Goal: Obtain resource: Obtain resource

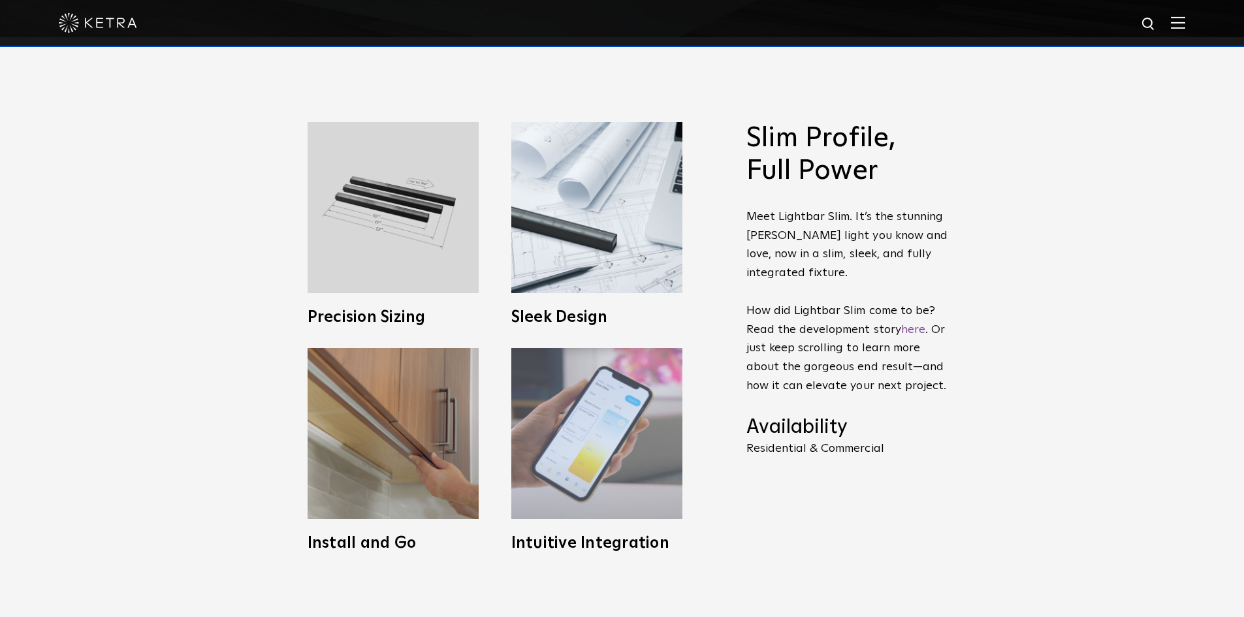
scroll to position [588, 0]
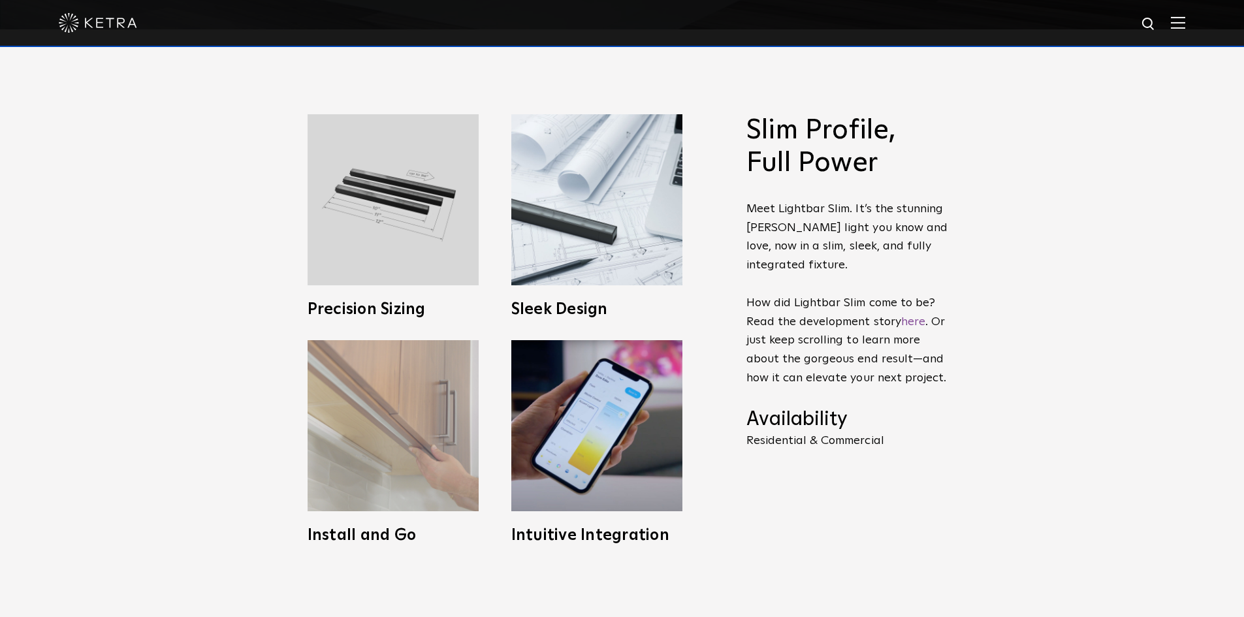
click at [403, 469] on img at bounding box center [392, 425] width 171 height 171
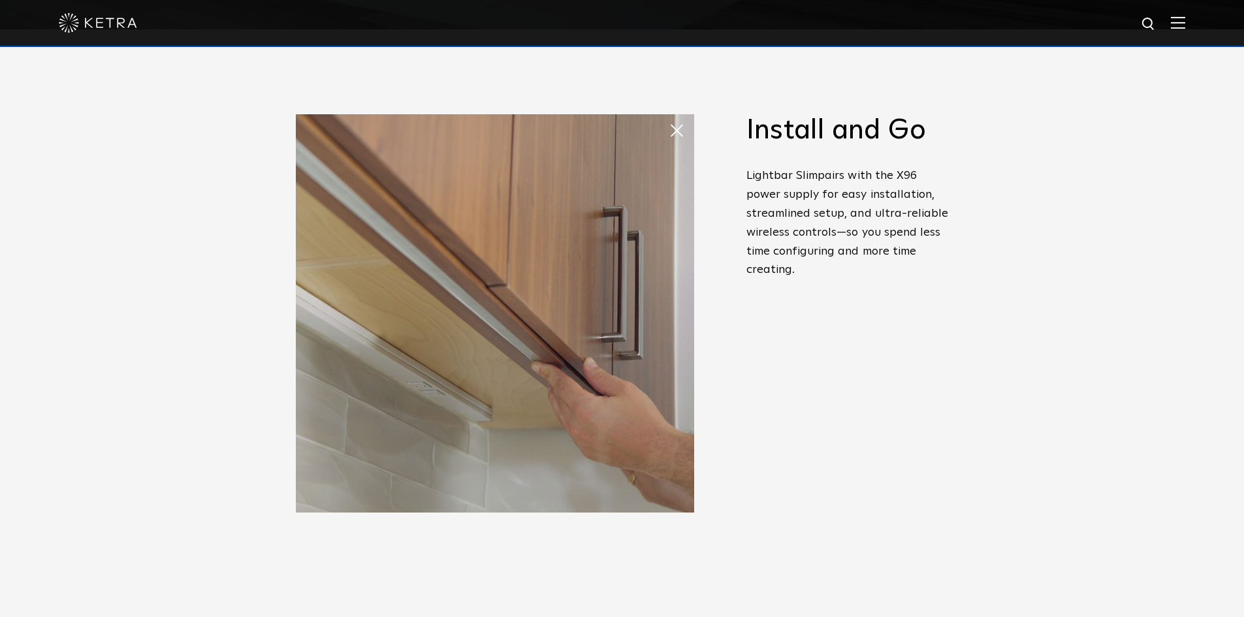
click at [801, 430] on div "Slim Profile, Full Power Meet Lightbar Slim. It’s the stunning Ketra light you …" at bounding box center [847, 296] width 202 height 364
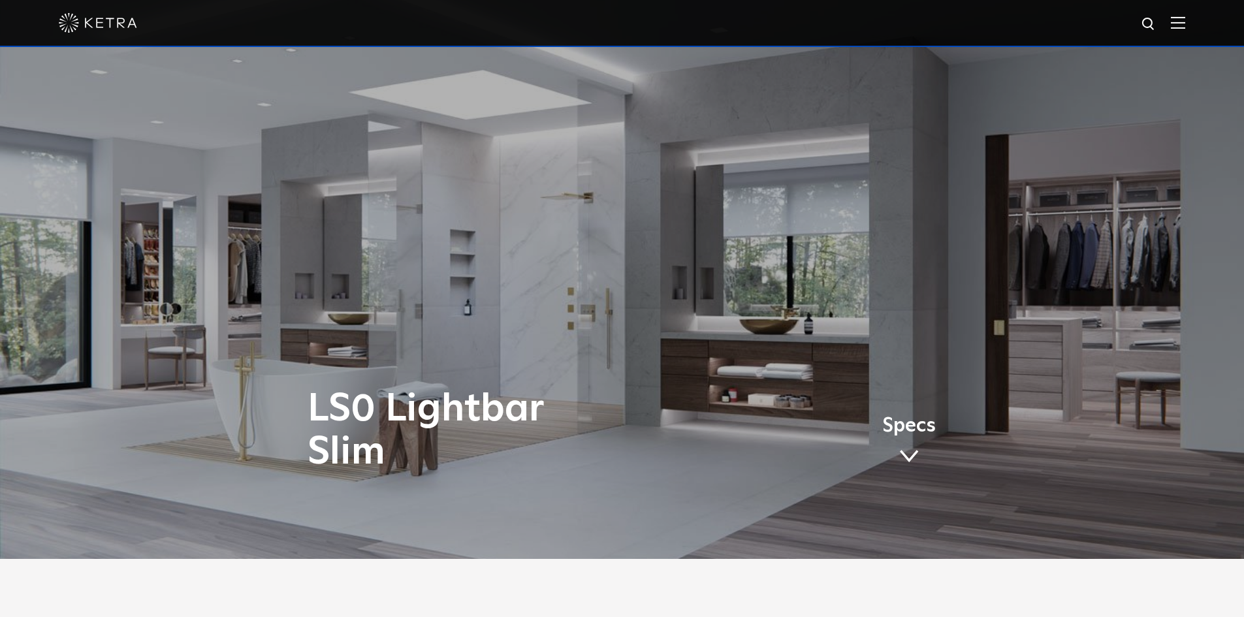
scroll to position [0, 0]
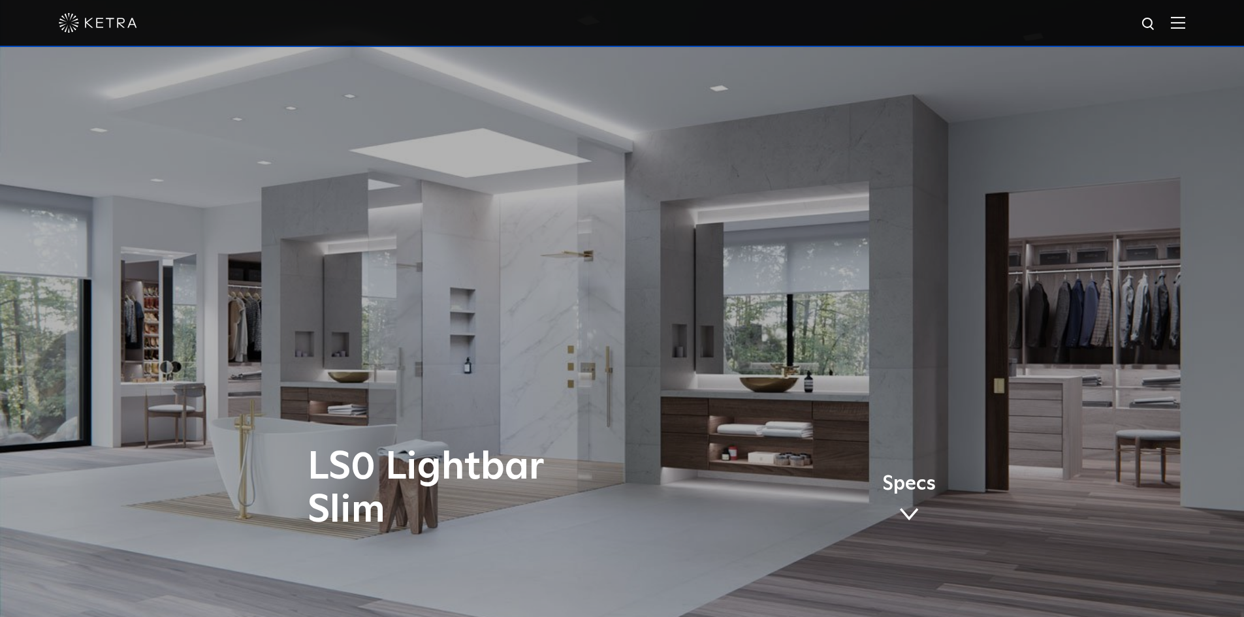
click at [1185, 24] on img at bounding box center [1177, 22] width 14 height 12
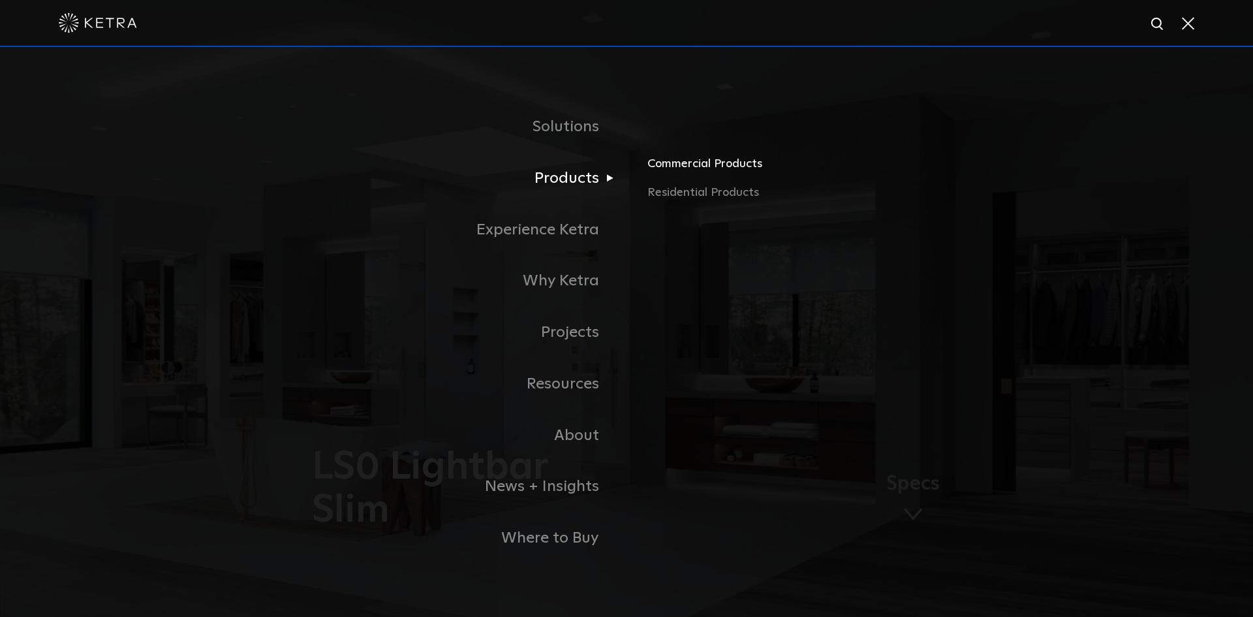
click at [717, 167] on link "Commercial Products" at bounding box center [801, 169] width 306 height 29
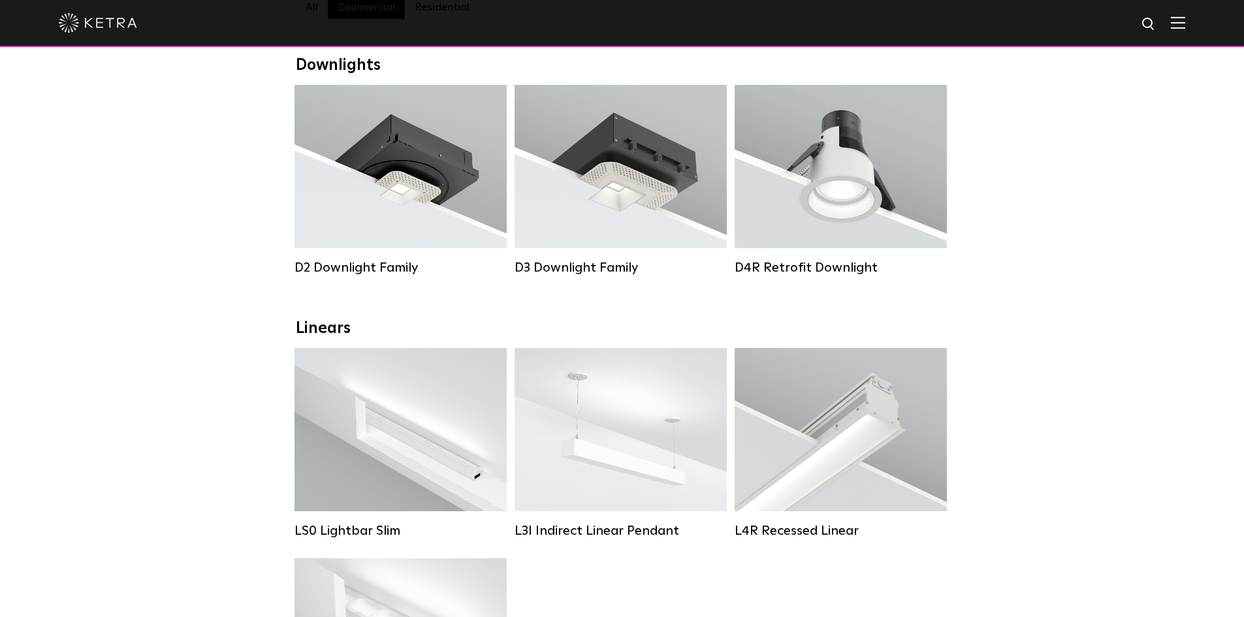
scroll to position [196, 0]
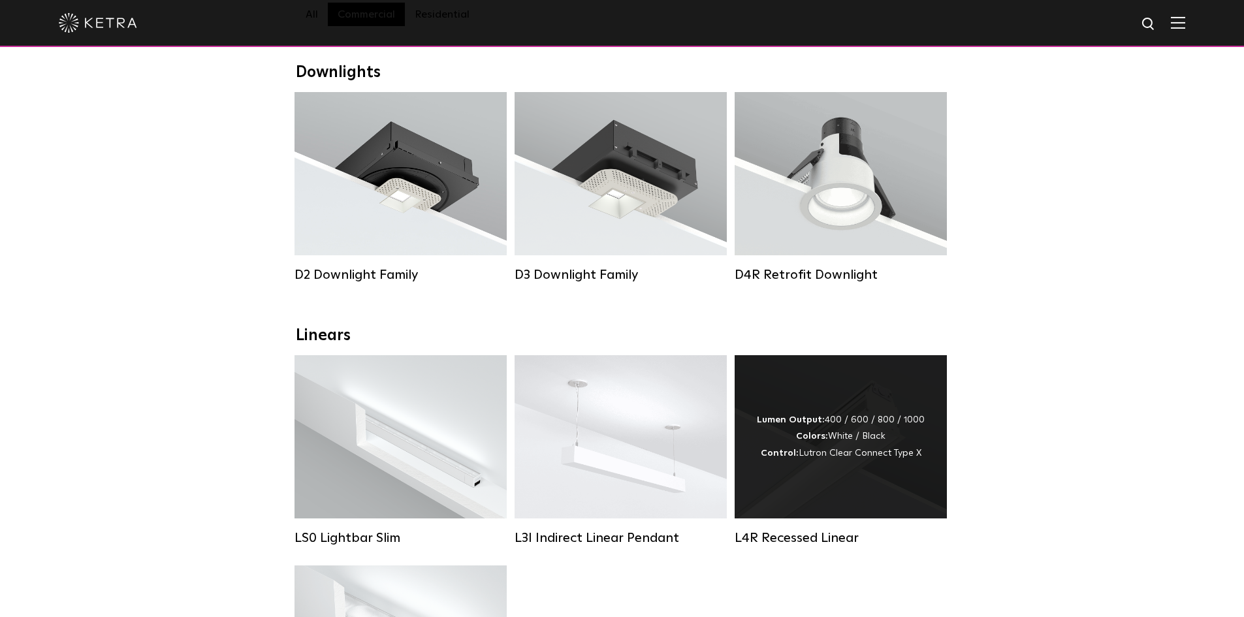
click at [793, 411] on div "Lumen Output: 400 / 600 / 800 / 1000 Colors: White / Black Control: Lutron Clea…" at bounding box center [840, 436] width 212 height 163
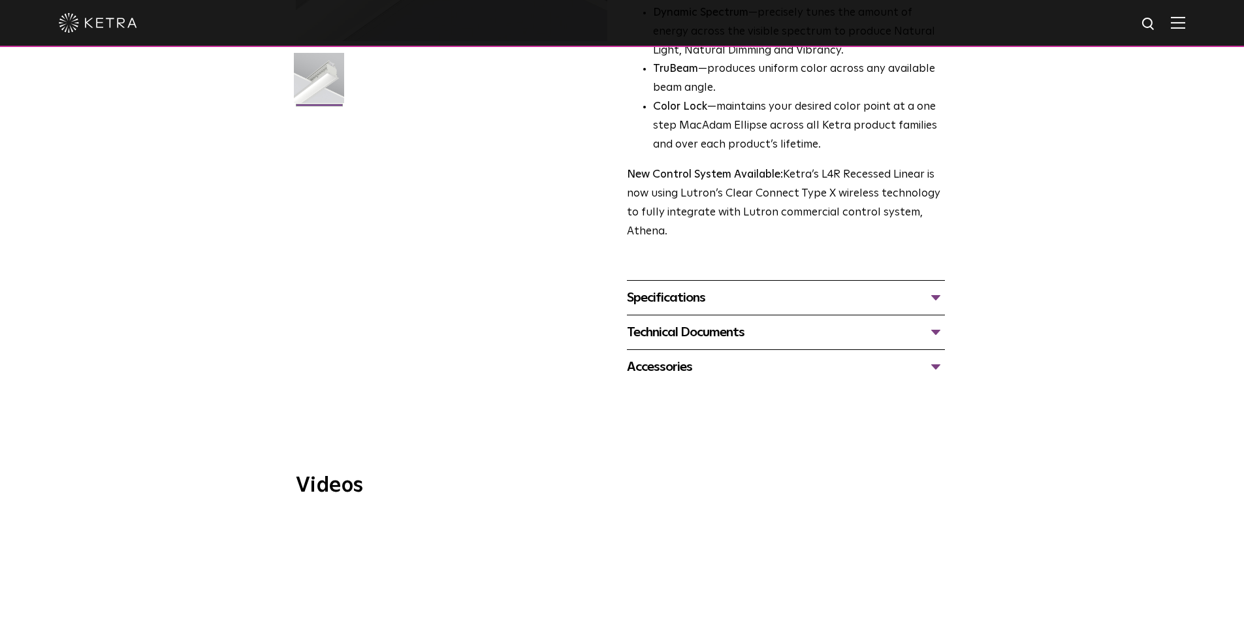
scroll to position [392, 0]
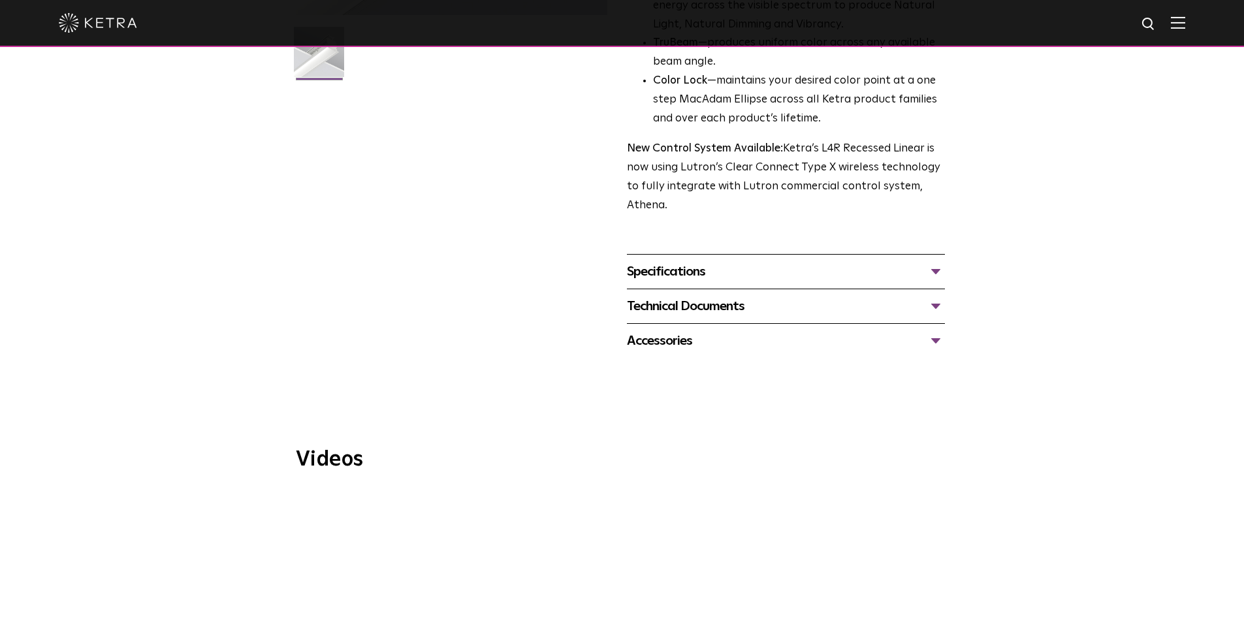
click at [841, 266] on div "Specifications" at bounding box center [786, 271] width 318 height 21
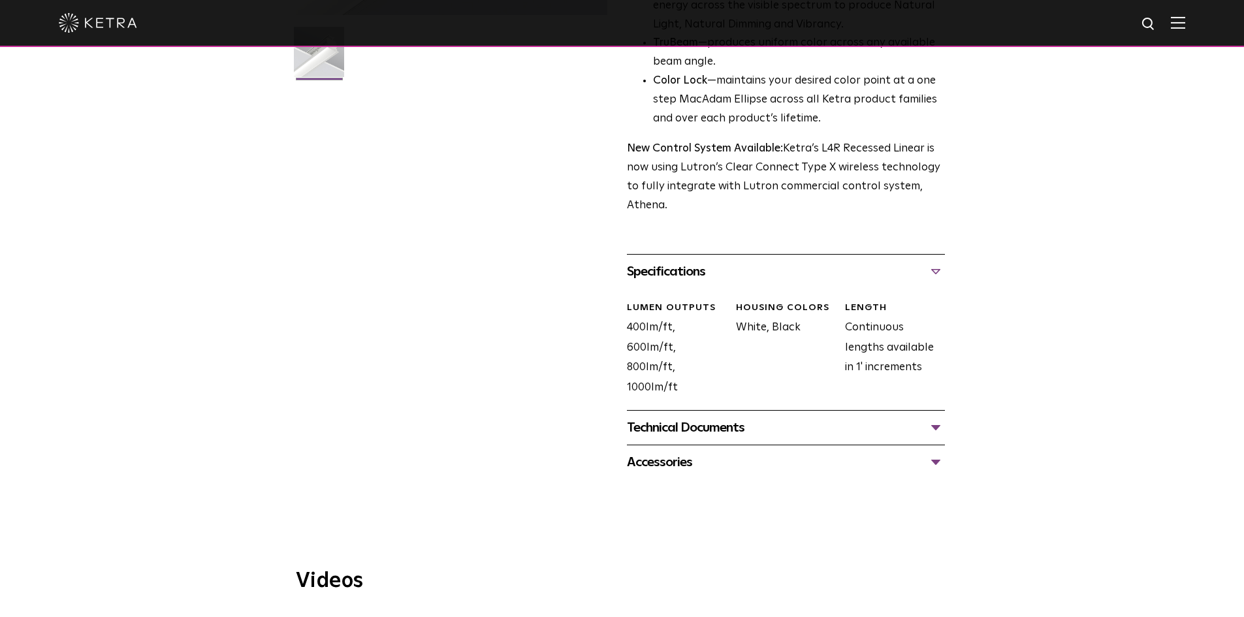
click at [841, 266] on div "Specifications" at bounding box center [786, 271] width 318 height 21
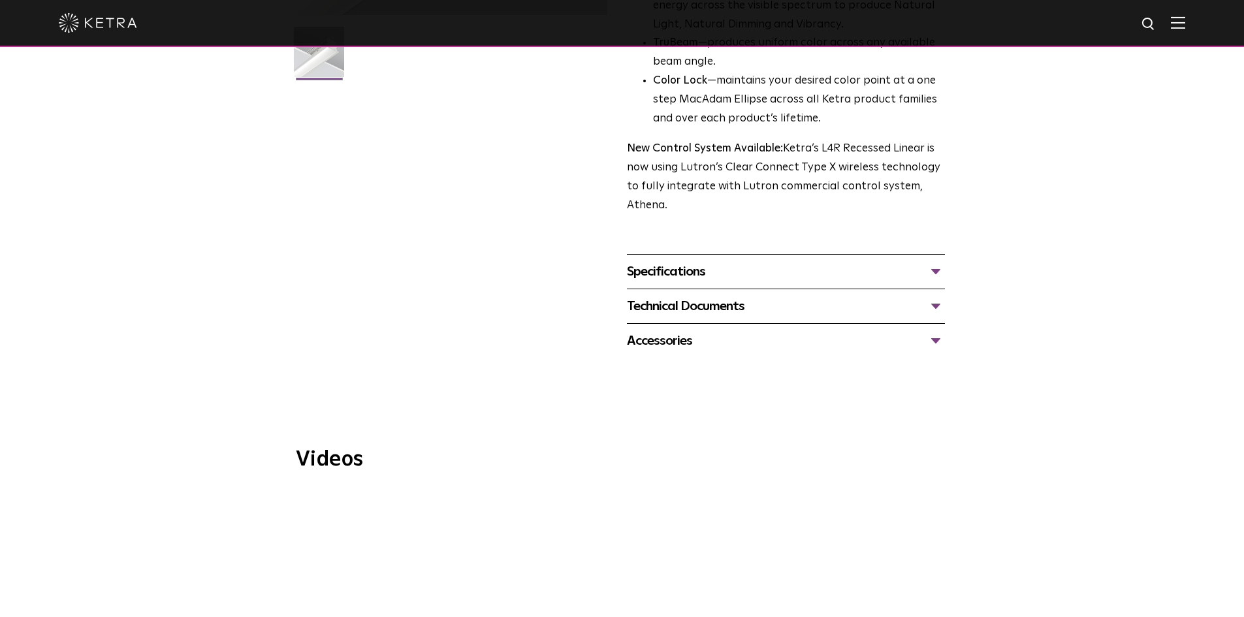
click at [842, 309] on div "Technical Documents" at bounding box center [786, 306] width 318 height 21
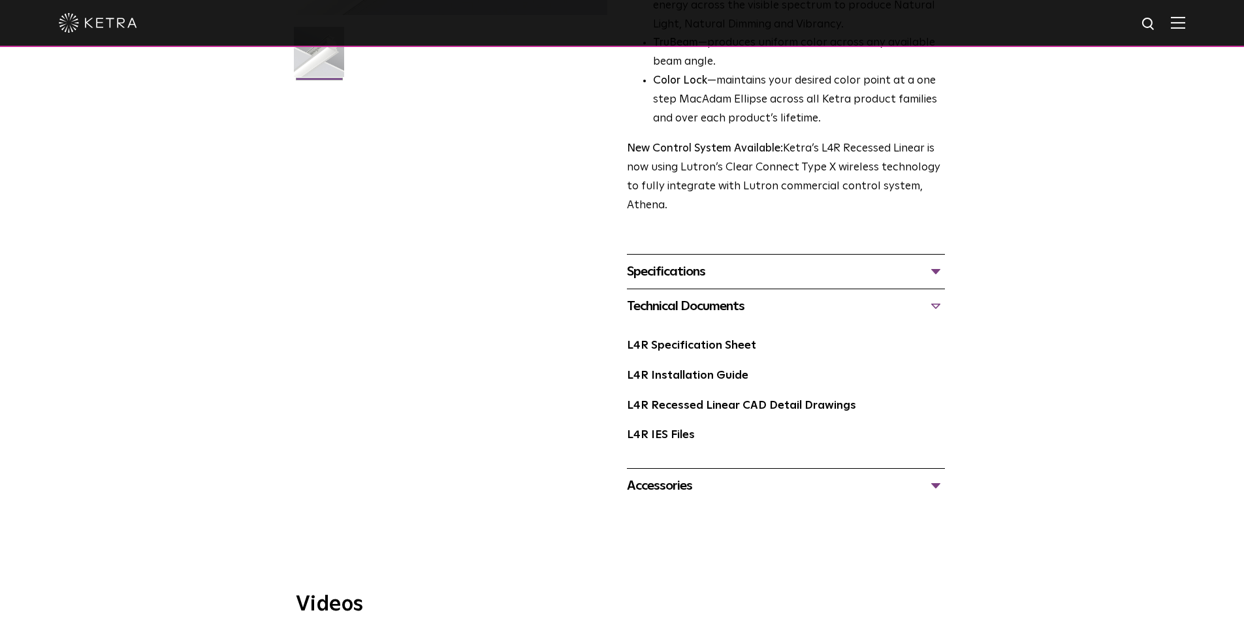
click at [808, 304] on div "Technical Documents" at bounding box center [786, 306] width 318 height 21
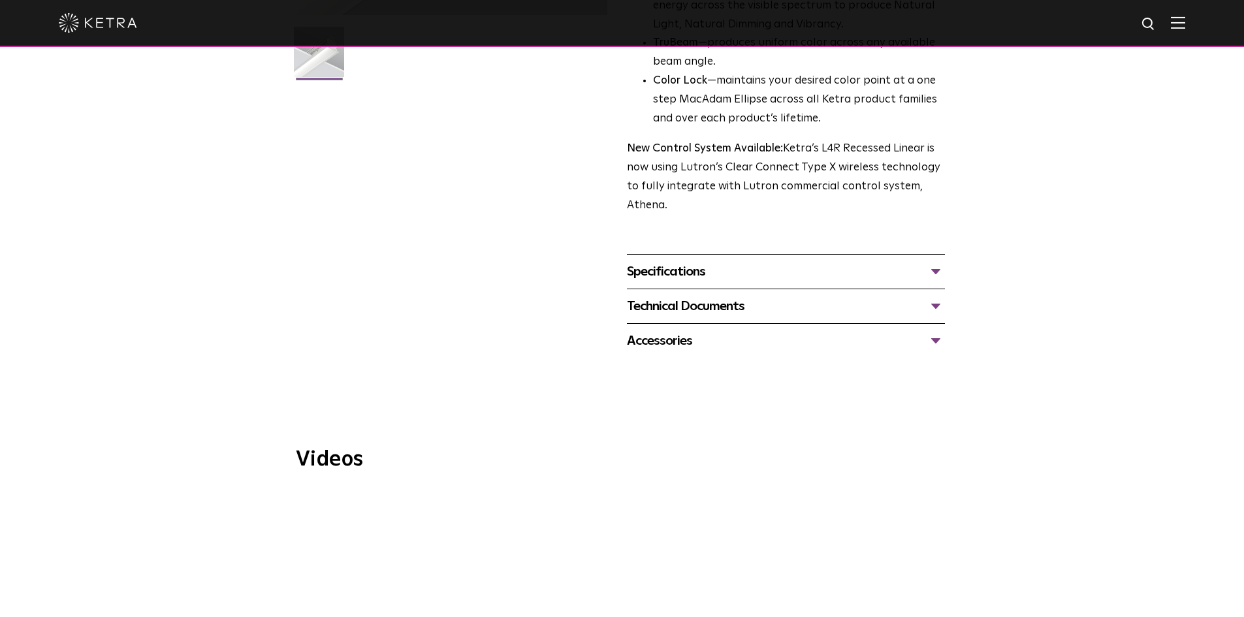
click at [816, 344] on div "Accessories" at bounding box center [786, 340] width 318 height 21
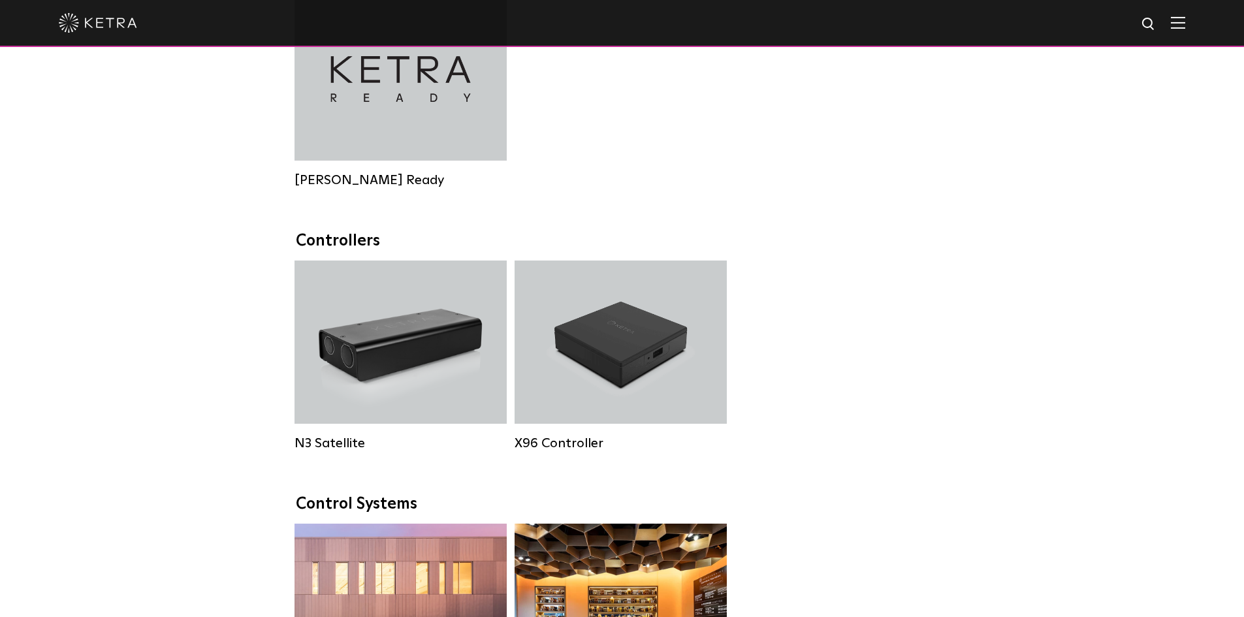
scroll to position [1501, 0]
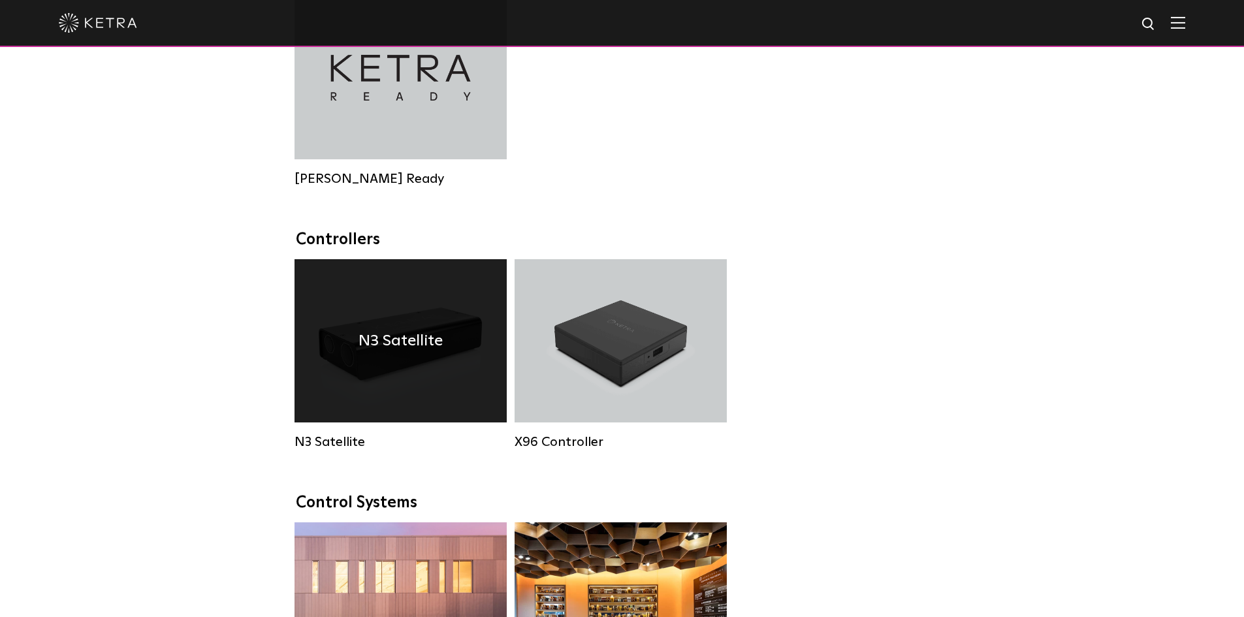
click at [435, 330] on div "N3 Satellite" at bounding box center [400, 340] width 212 height 163
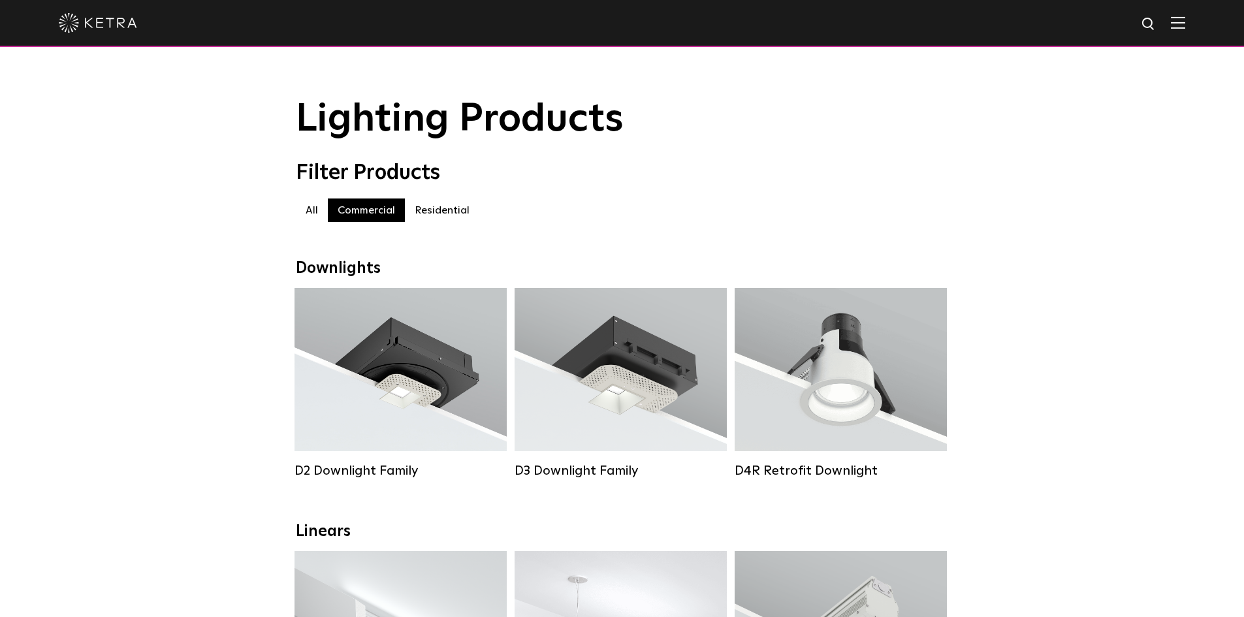
click at [1185, 17] on img at bounding box center [1177, 22] width 14 height 12
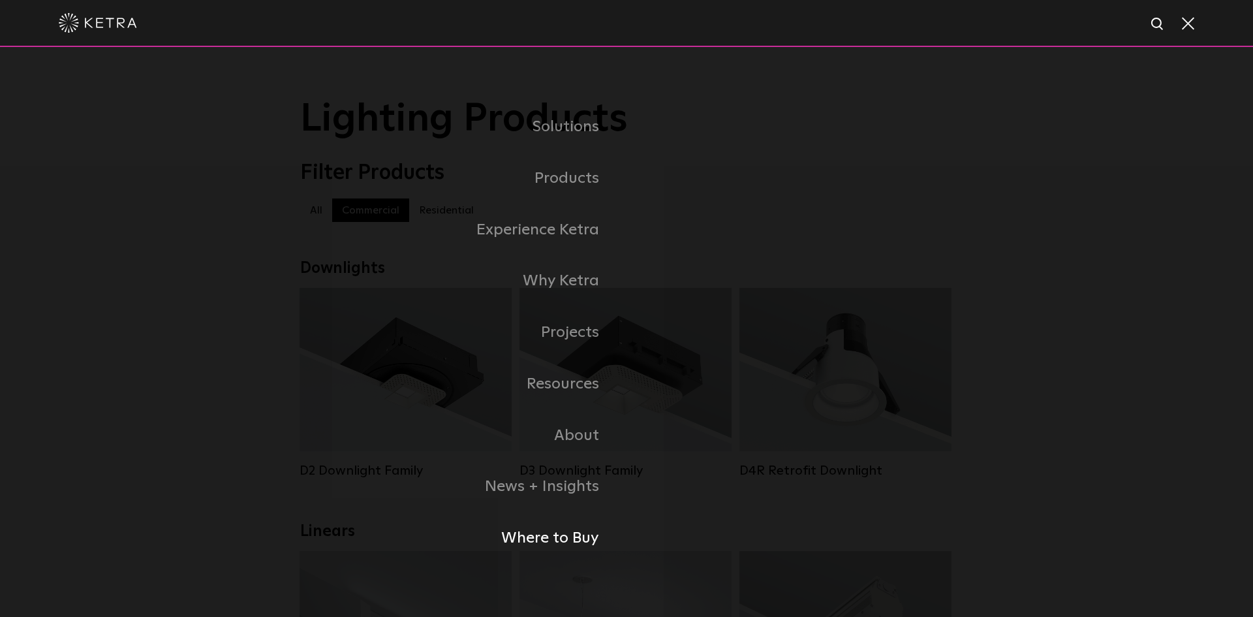
click at [554, 539] on link "Where to Buy" at bounding box center [463, 538] width 326 height 52
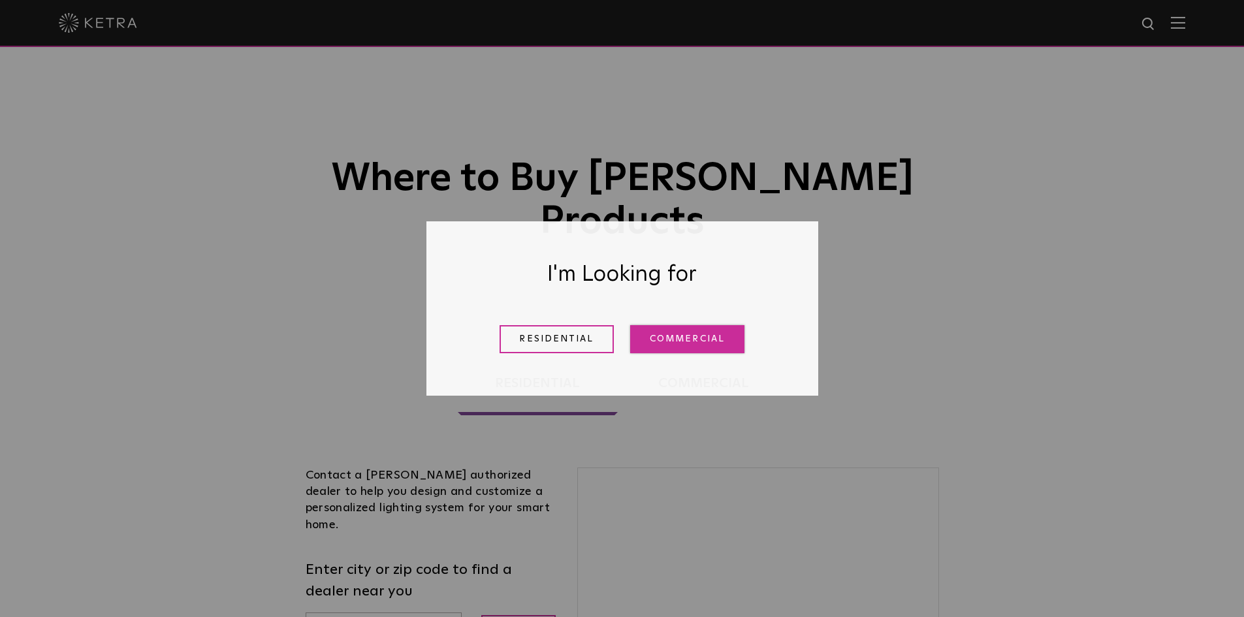
click at [653, 336] on link "Commercial" at bounding box center [687, 339] width 114 height 28
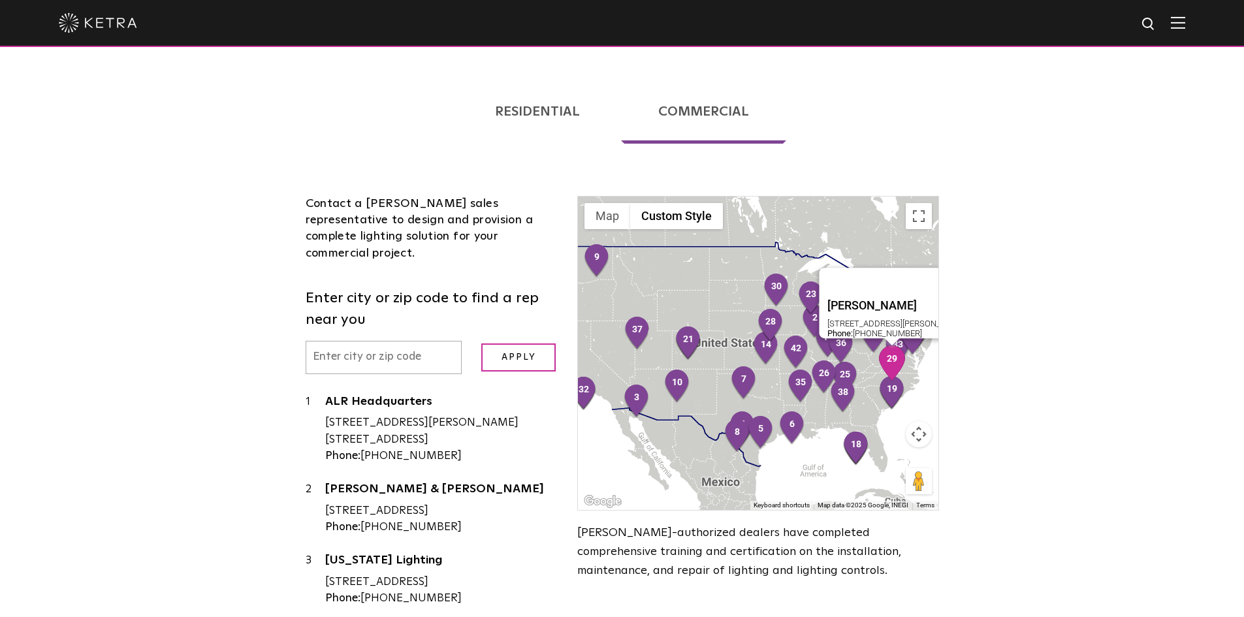
scroll to position [276, 0]
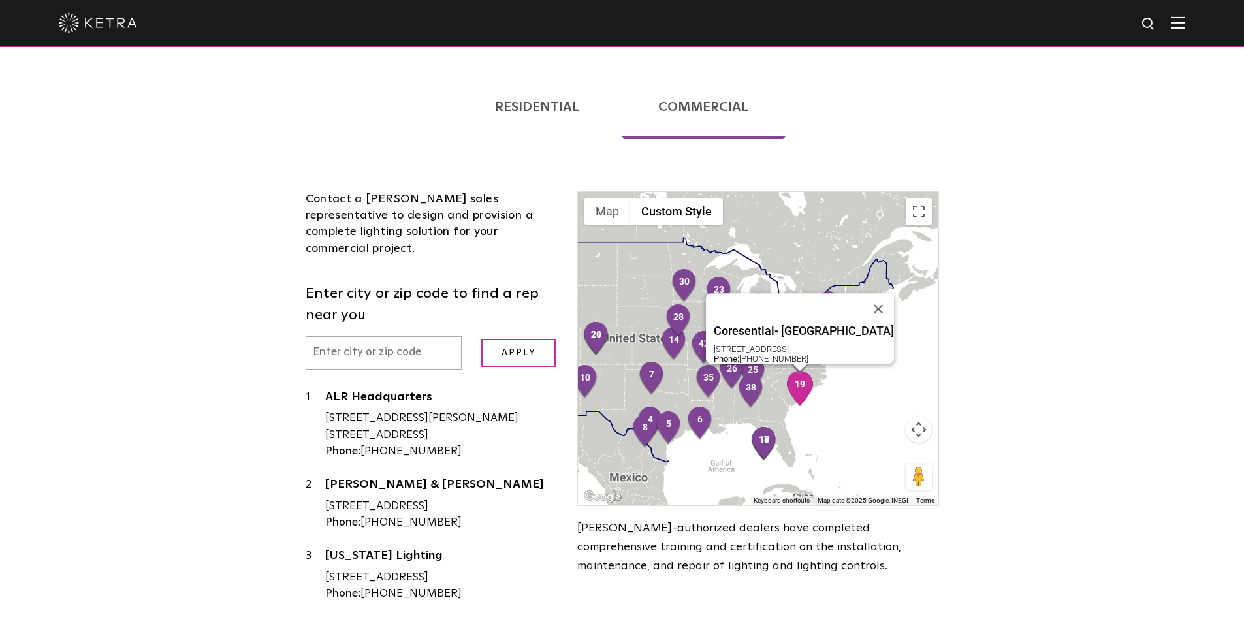
click at [809, 371] on img "19" at bounding box center [799, 388] width 27 height 35
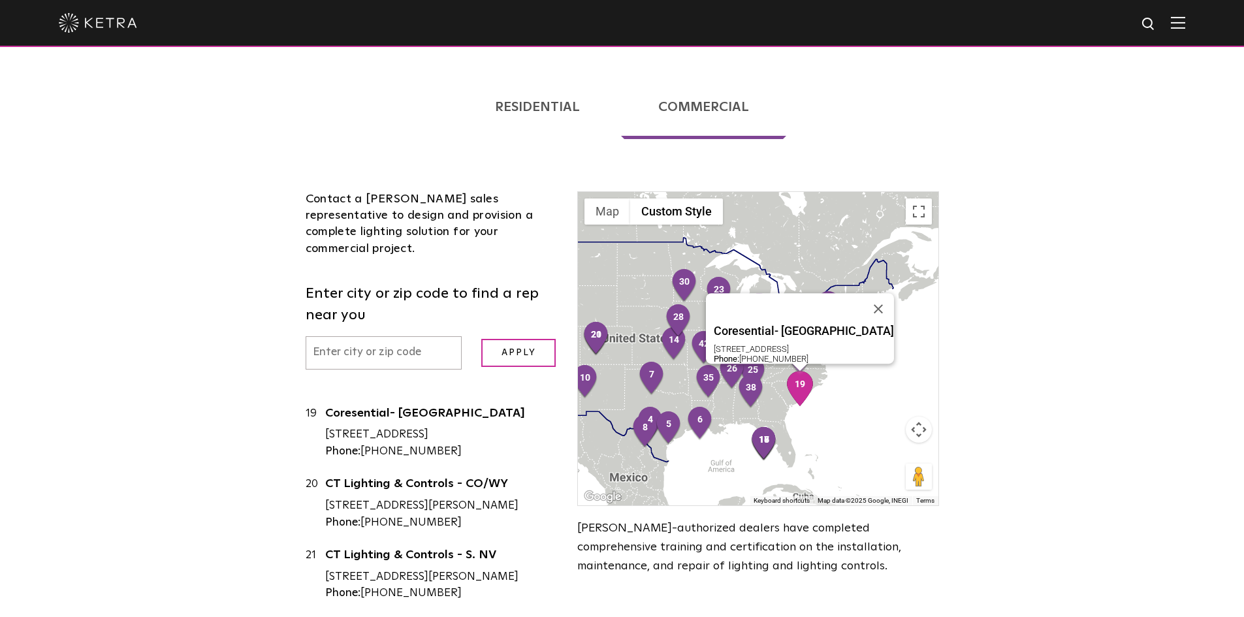
scroll to position [1411, 0]
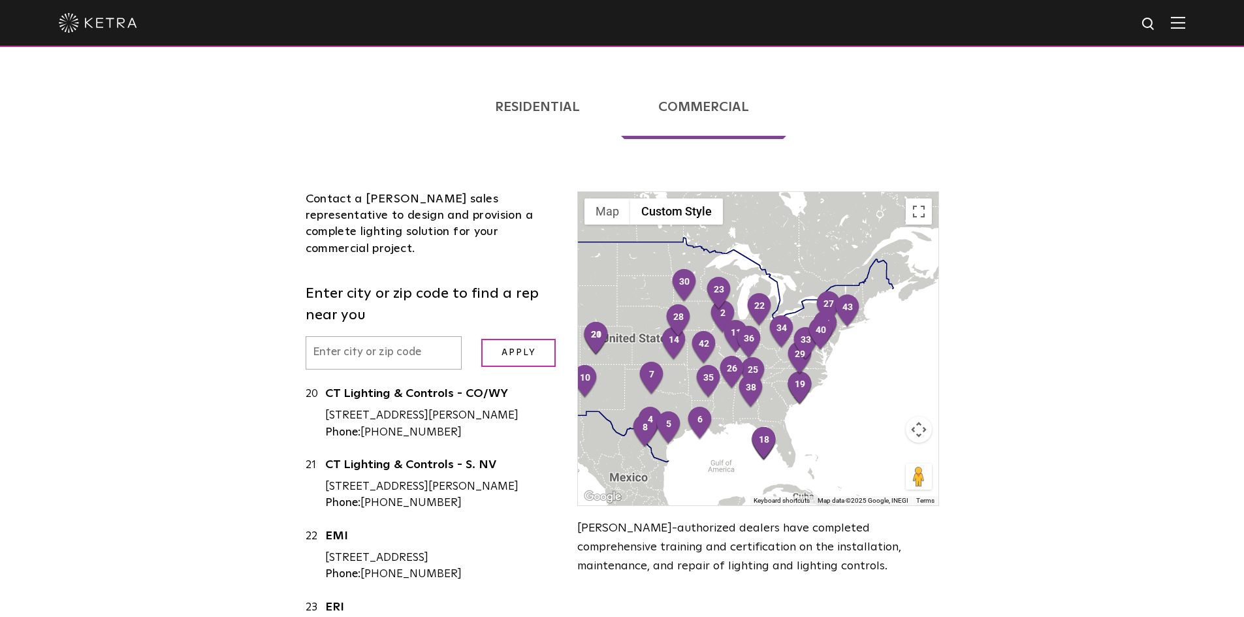
click at [1036, 272] on div "Loading... Residential Commercial Contact a Ketra authorized dealer to help you…" at bounding box center [622, 374] width 1244 height 644
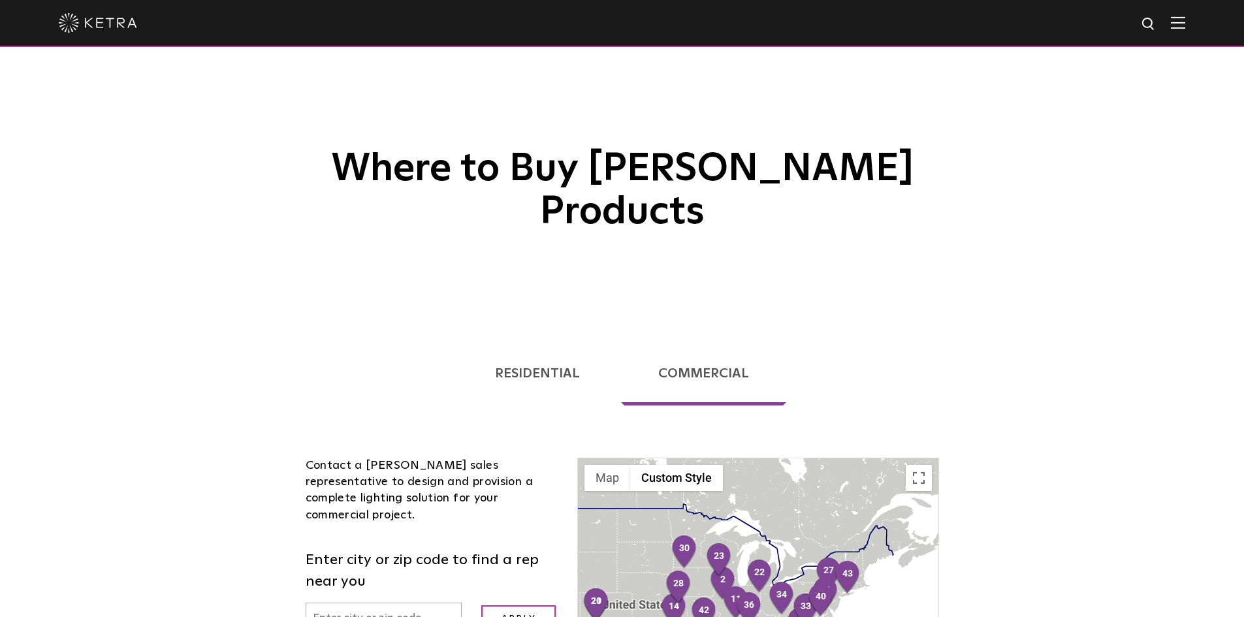
scroll to position [0, 0]
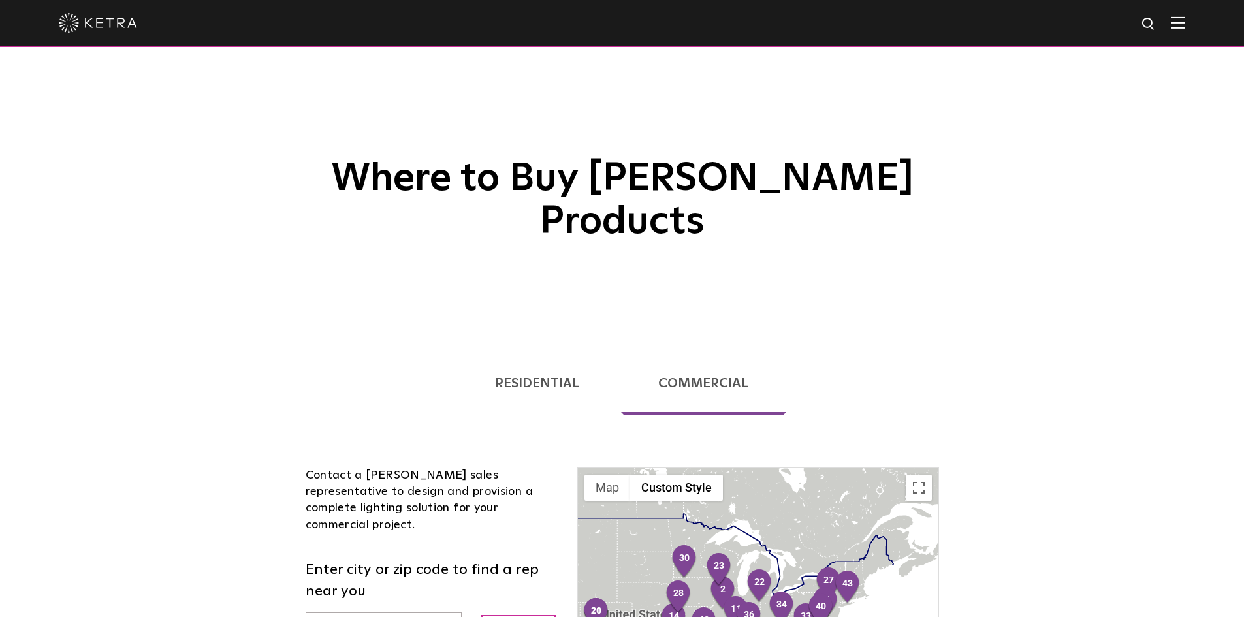
click at [1184, 20] on img at bounding box center [1177, 22] width 14 height 12
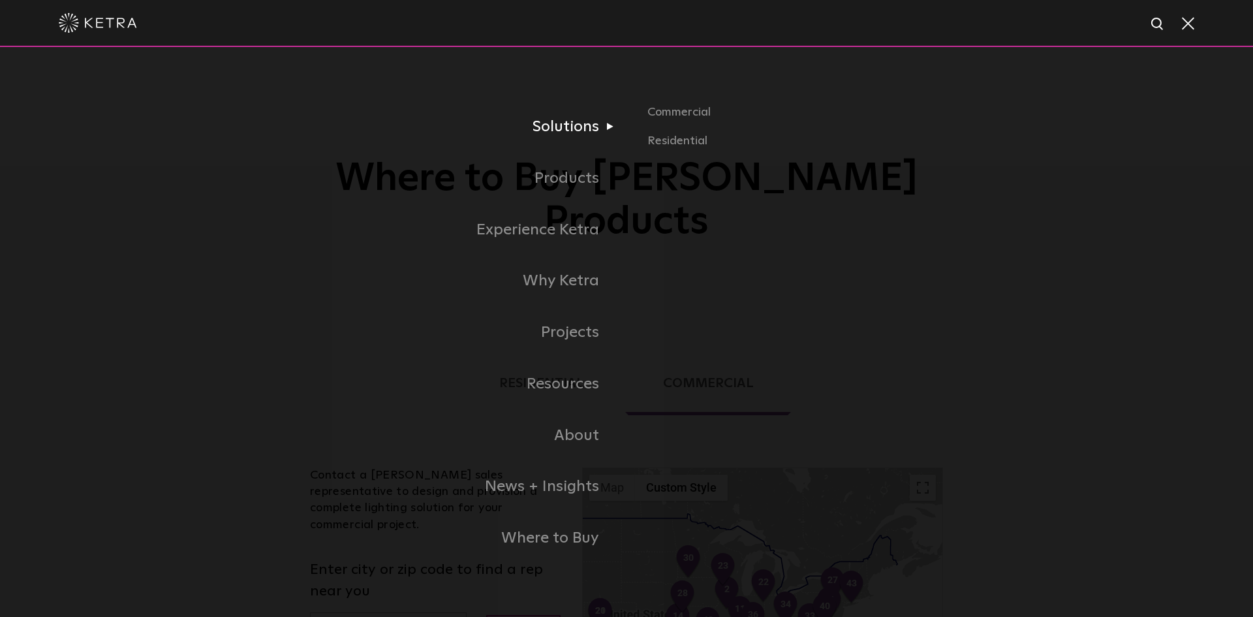
drag, startPoint x: 412, startPoint y: 117, endPoint x: 401, endPoint y: 116, distance: 10.5
click at [411, 117] on link "Solutions" at bounding box center [463, 127] width 326 height 52
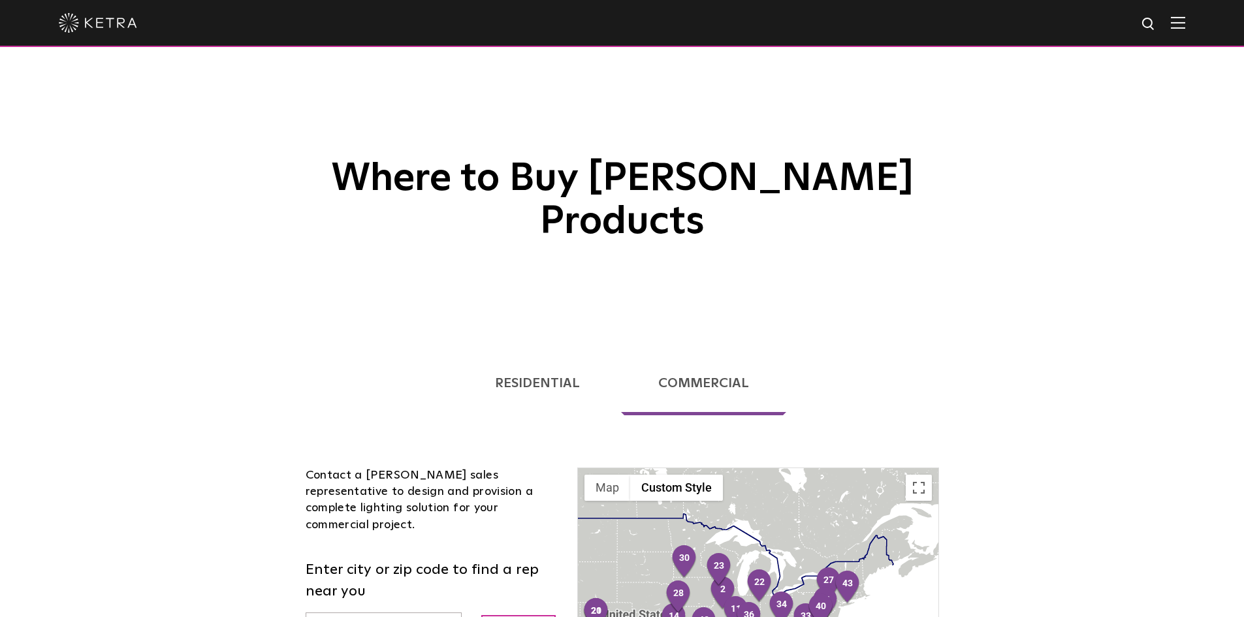
click at [345, 140] on h1 "Where to Buy Ketra Products" at bounding box center [622, 151] width 653 height 185
click at [1185, 25] on img at bounding box center [1177, 22] width 14 height 12
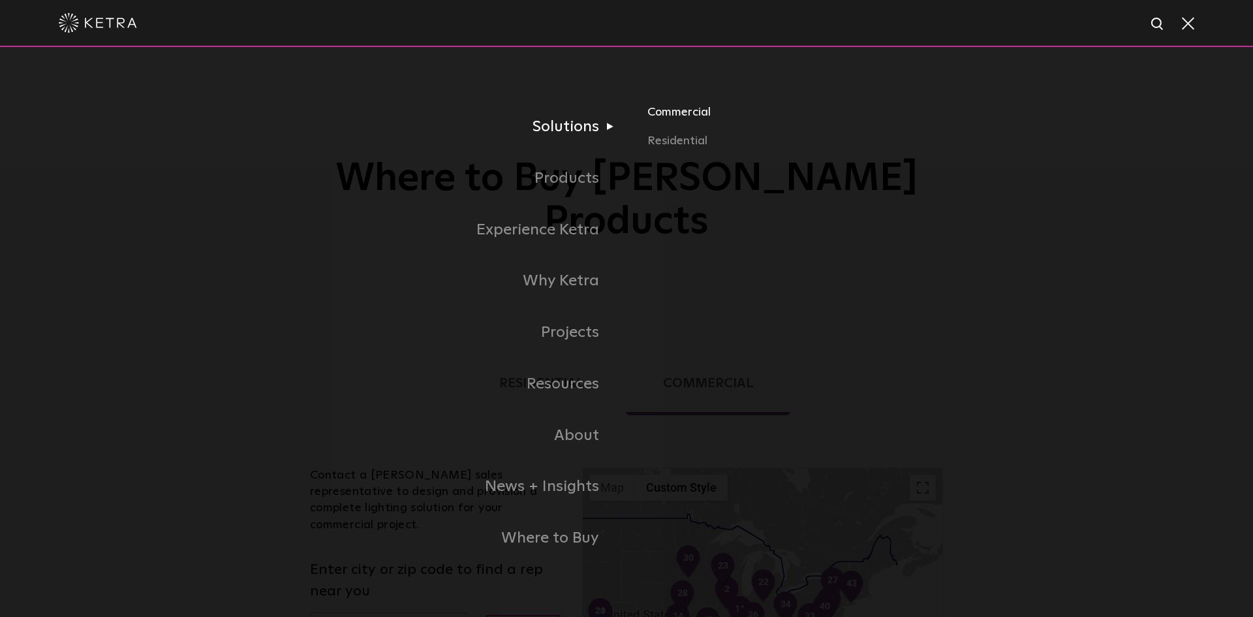
click at [698, 118] on link "Commercial" at bounding box center [801, 117] width 306 height 29
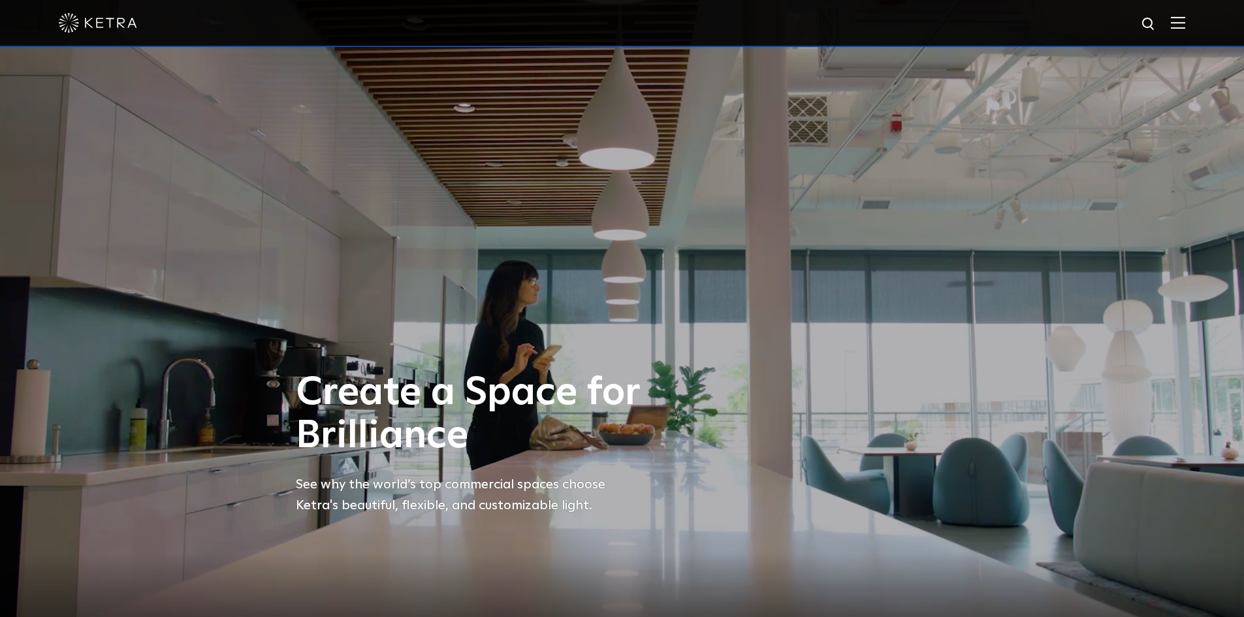
click at [1185, 24] on img at bounding box center [1177, 22] width 14 height 12
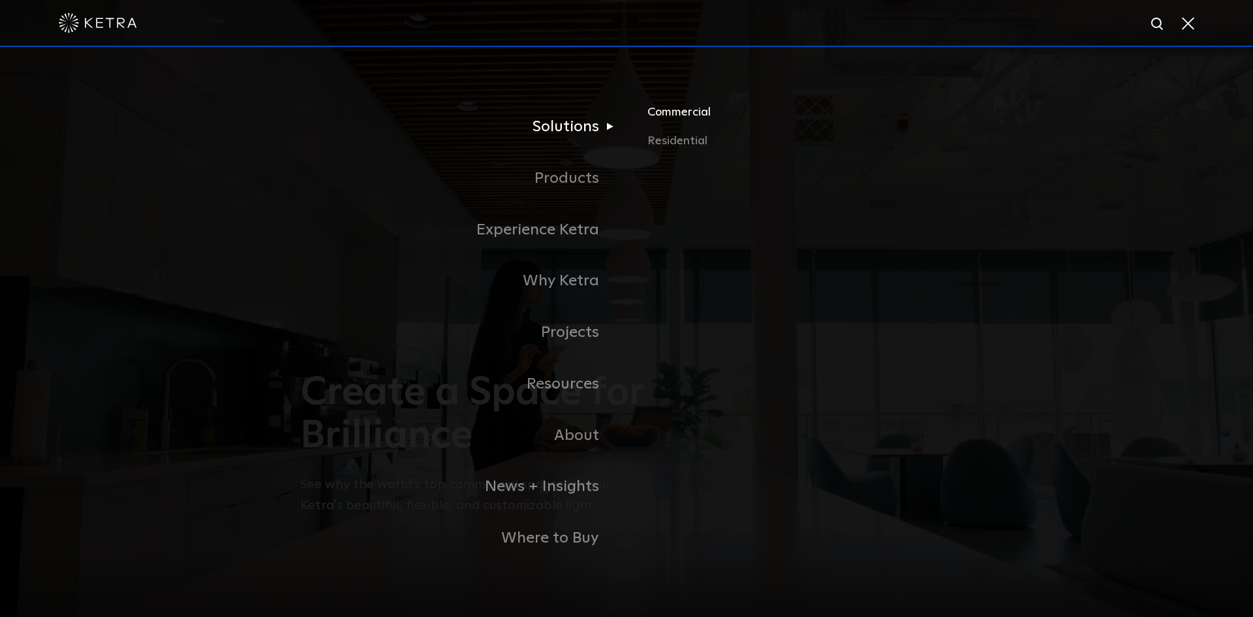
click at [667, 119] on link "Commercial" at bounding box center [801, 117] width 306 height 29
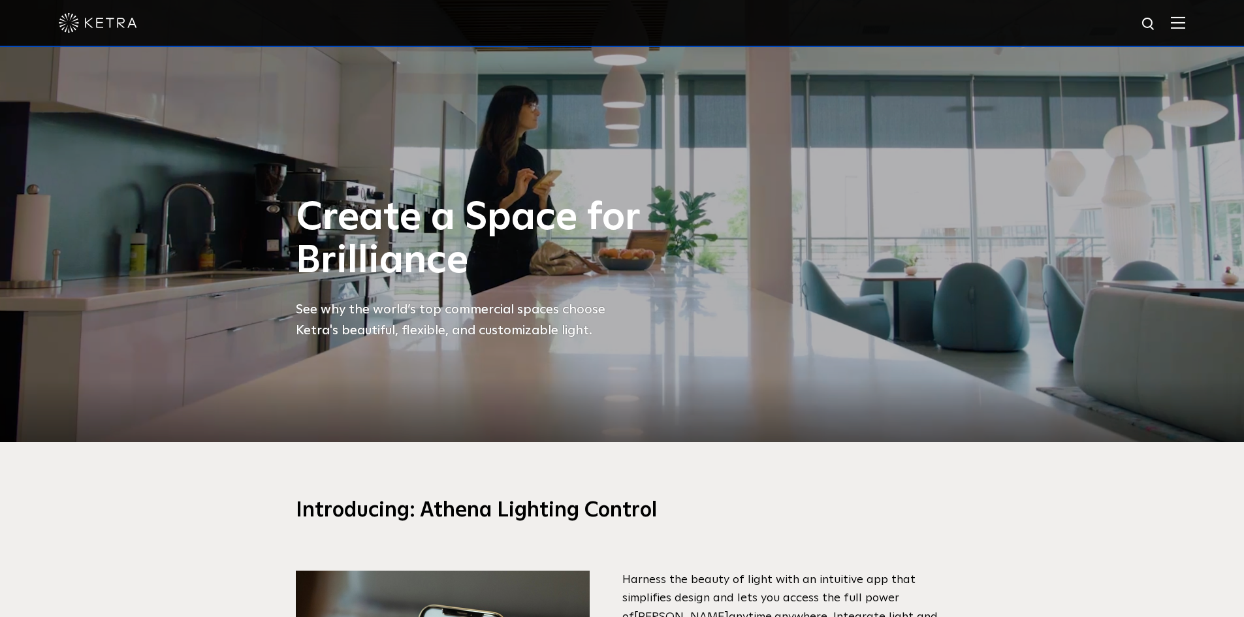
scroll to position [457, 0]
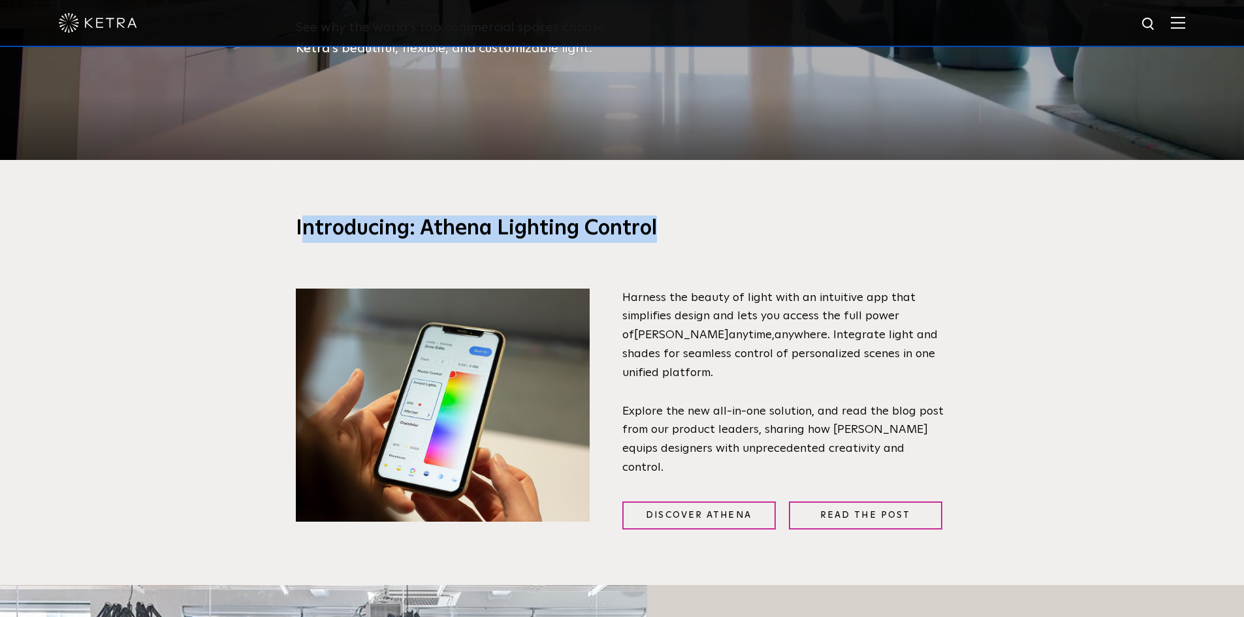
drag, startPoint x: 306, startPoint y: 234, endPoint x: 680, endPoint y: 228, distance: 373.4
click at [680, 228] on h3 "Introducing: Athena Lighting Control" at bounding box center [622, 228] width 653 height 27
click at [689, 232] on h3 "Introducing: Athena Lighting Control" at bounding box center [622, 228] width 653 height 27
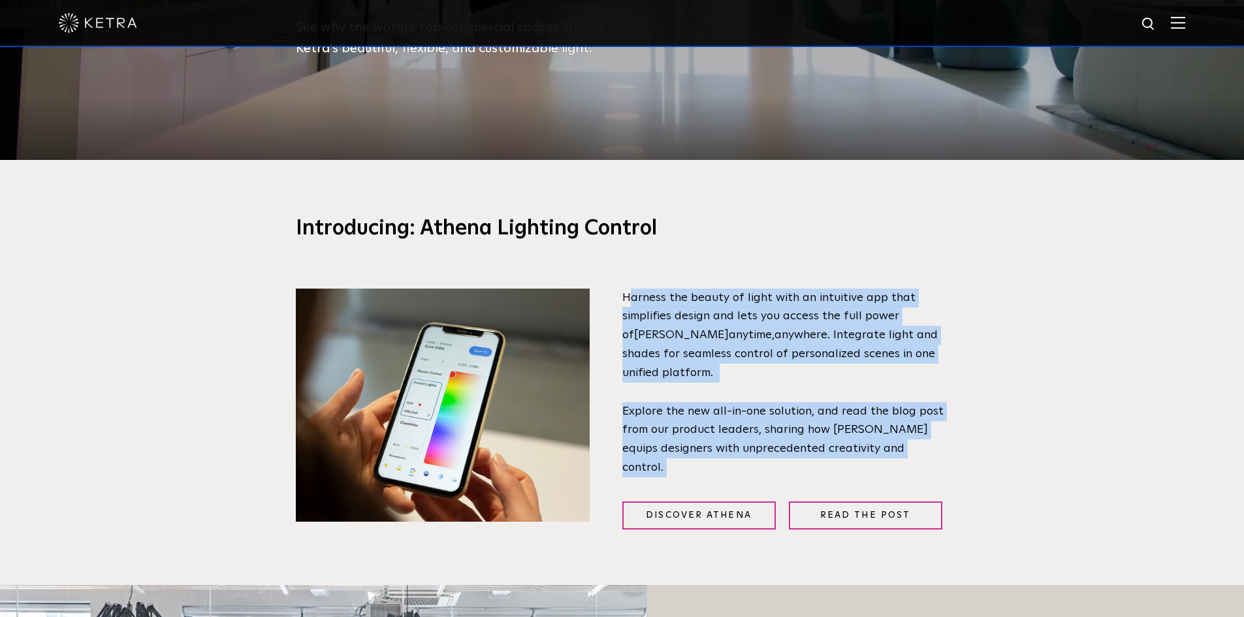
drag, startPoint x: 627, startPoint y: 288, endPoint x: 946, endPoint y: 450, distance: 357.6
click at [947, 451] on div "Harness the beauty of light with an intuitive app that simplifies design and le…" at bounding box center [785, 409] width 326 height 241
click at [945, 450] on p "Explore the new all-in-one solution, and read the blog post from our product le…" at bounding box center [785, 439] width 326 height 75
click at [895, 452] on span "Explore the new all-in-one solution, and read the blog post from our product le…" at bounding box center [782, 439] width 321 height 68
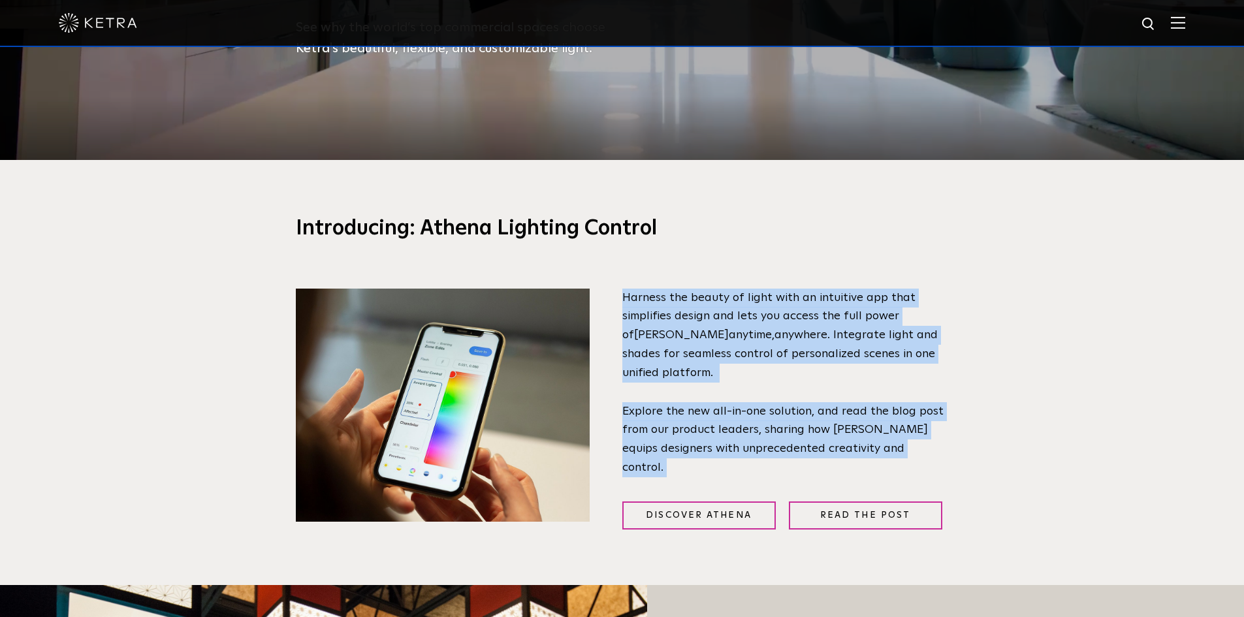
drag, startPoint x: 915, startPoint y: 447, endPoint x: 620, endPoint y: 301, distance: 328.4
click at [620, 301] on div "Harness the beauty of light with an intuitive app that simplifies design and le…" at bounding box center [622, 409] width 653 height 241
click at [625, 301] on span "Harness the beauty of light with an intuitive app that simplifies design and le…" at bounding box center [768, 317] width 293 height 50
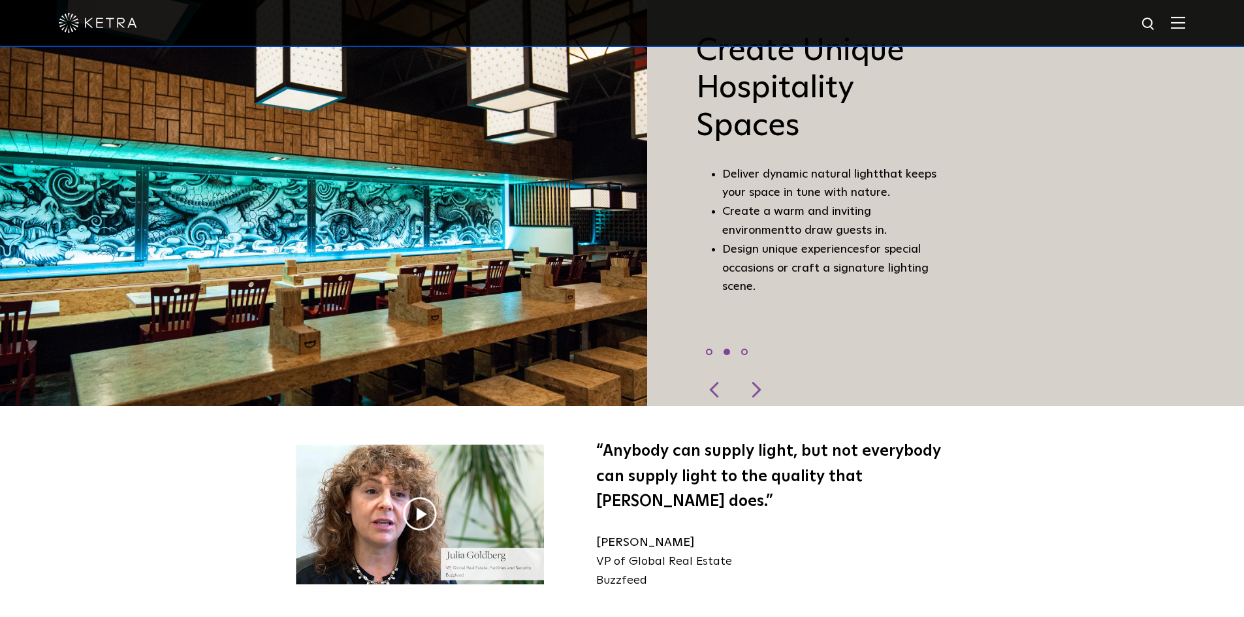
scroll to position [979, 0]
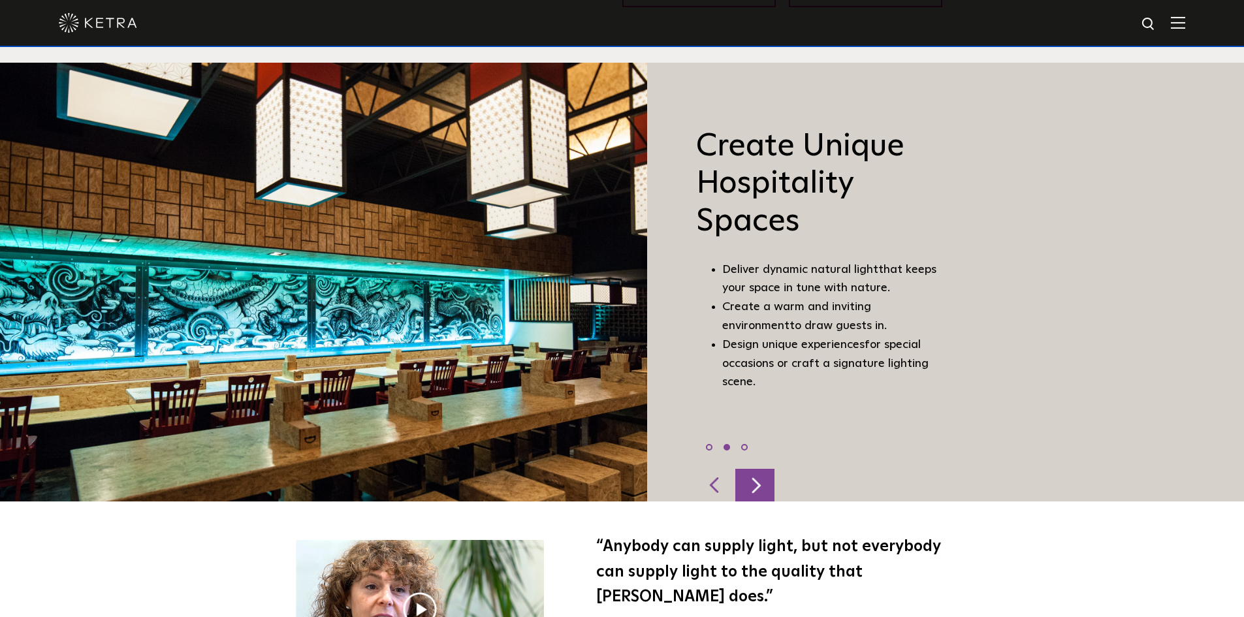
click at [759, 485] on div at bounding box center [754, 485] width 39 height 33
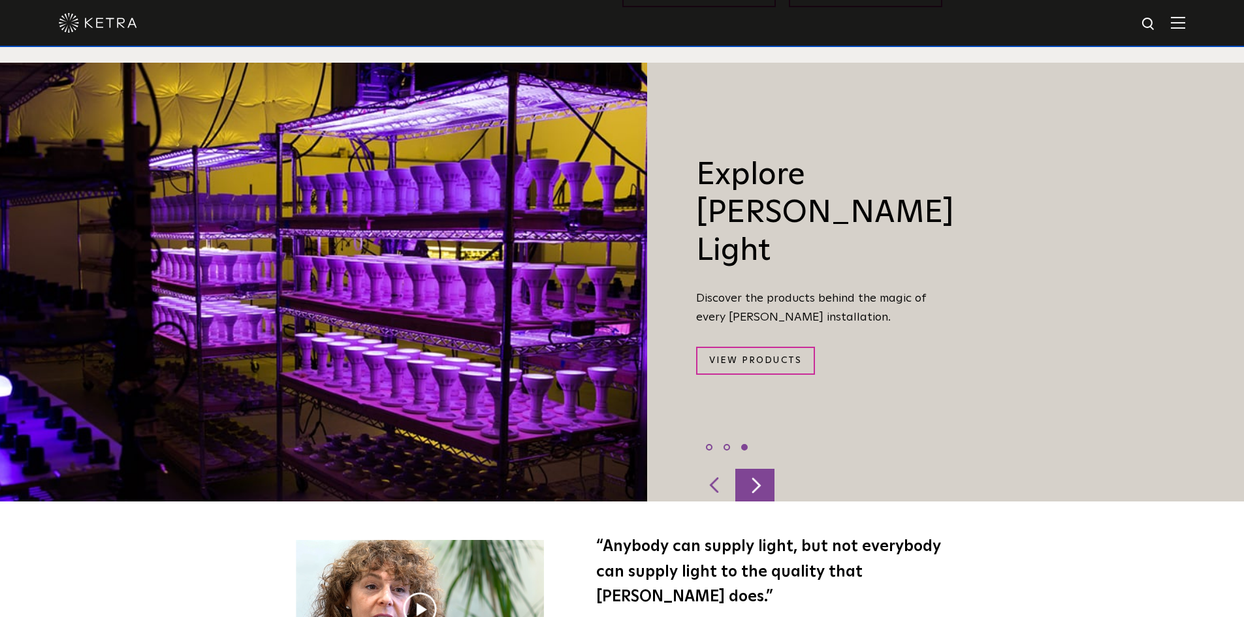
click at [759, 485] on div at bounding box center [754, 485] width 39 height 33
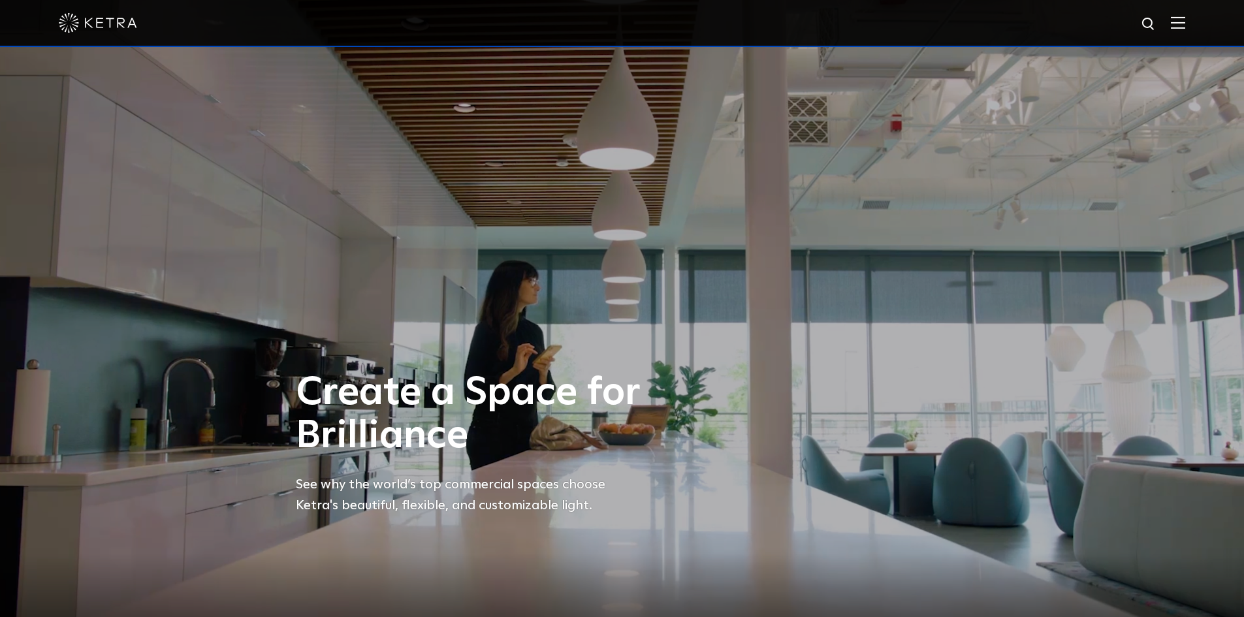
scroll to position [0, 0]
click at [1185, 25] on img at bounding box center [1177, 22] width 14 height 12
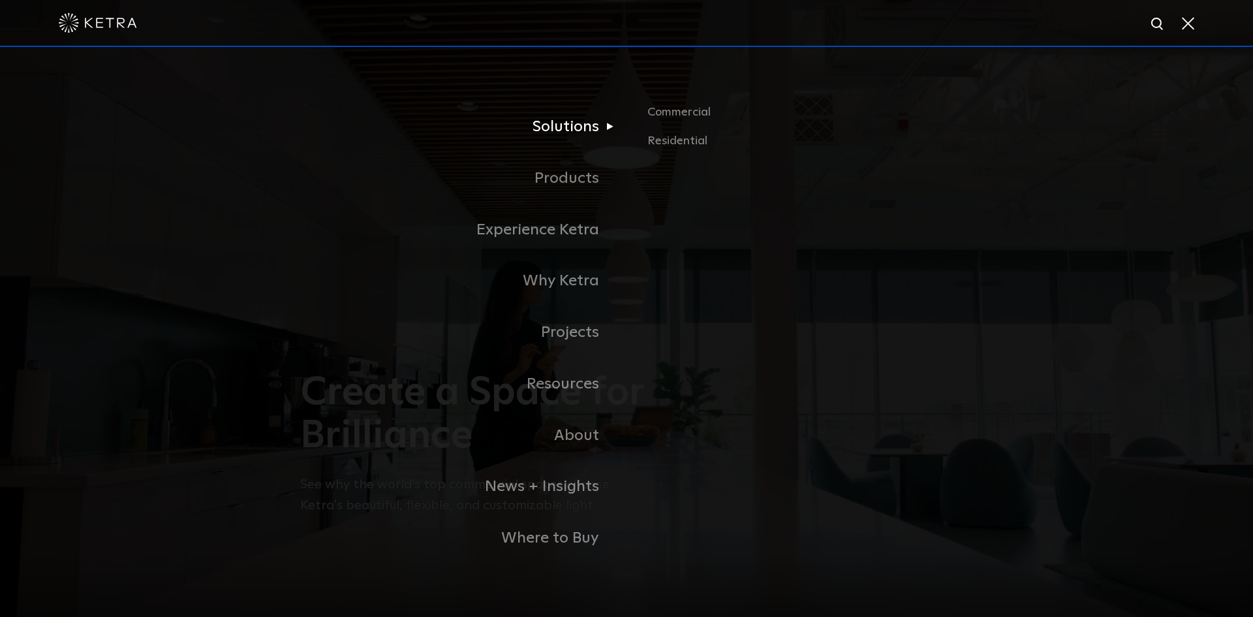
click at [580, 130] on link "Solutions" at bounding box center [463, 127] width 326 height 52
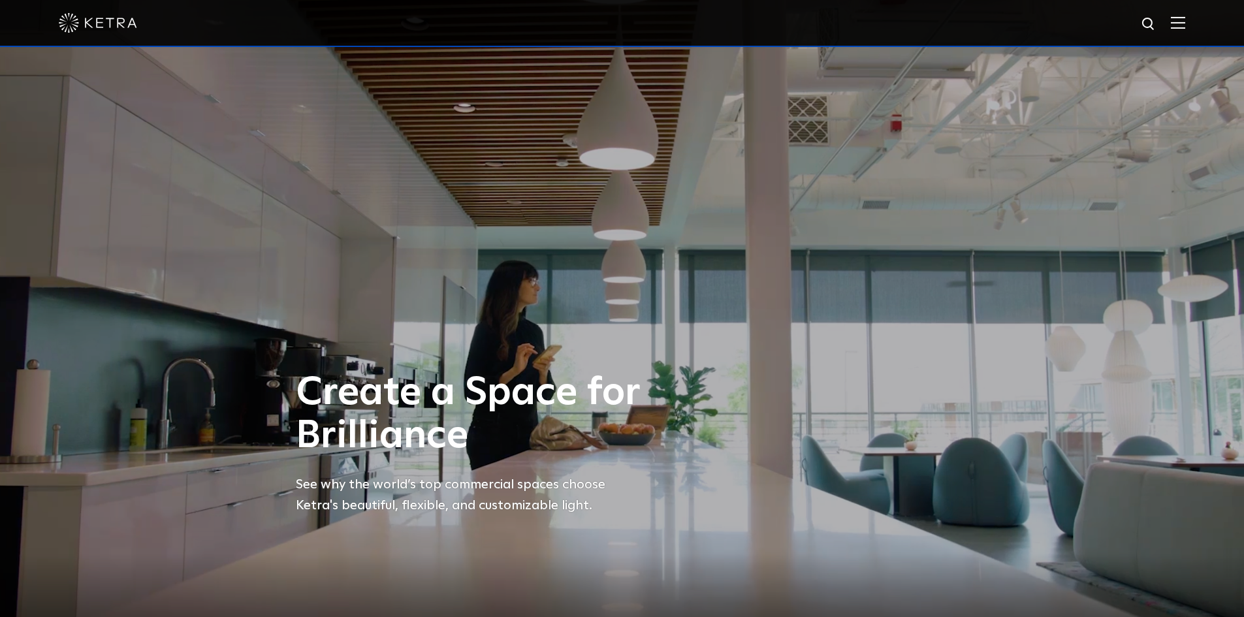
click at [1185, 19] on img at bounding box center [1177, 22] width 14 height 12
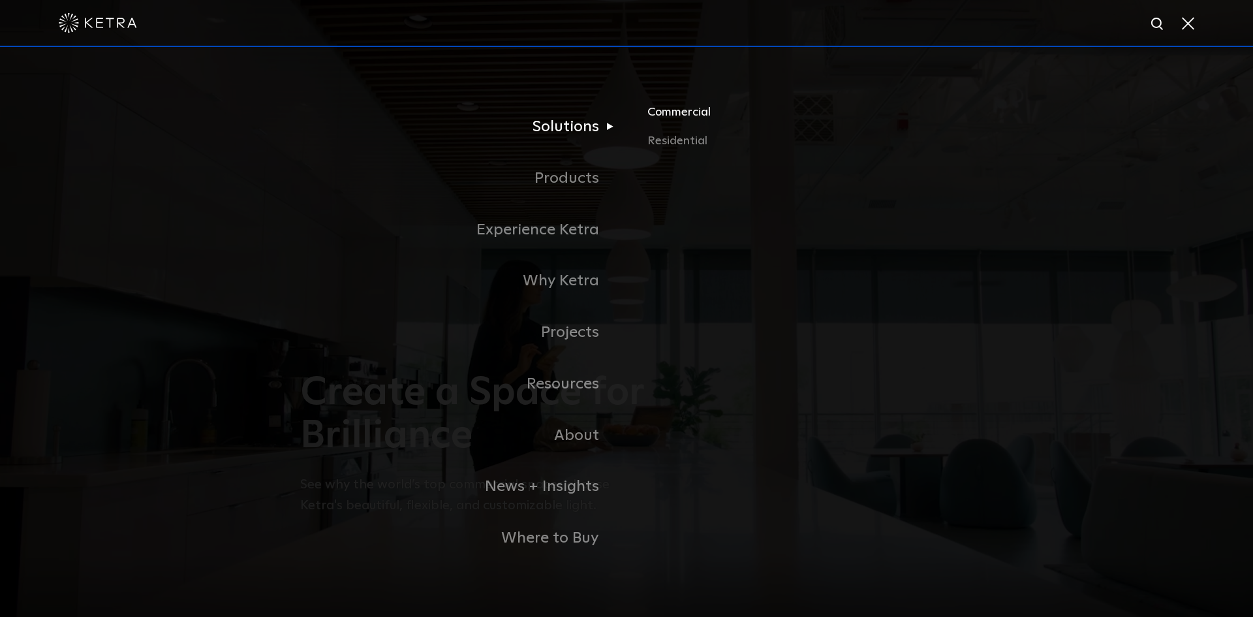
click at [679, 117] on link "Commercial" at bounding box center [801, 117] width 306 height 29
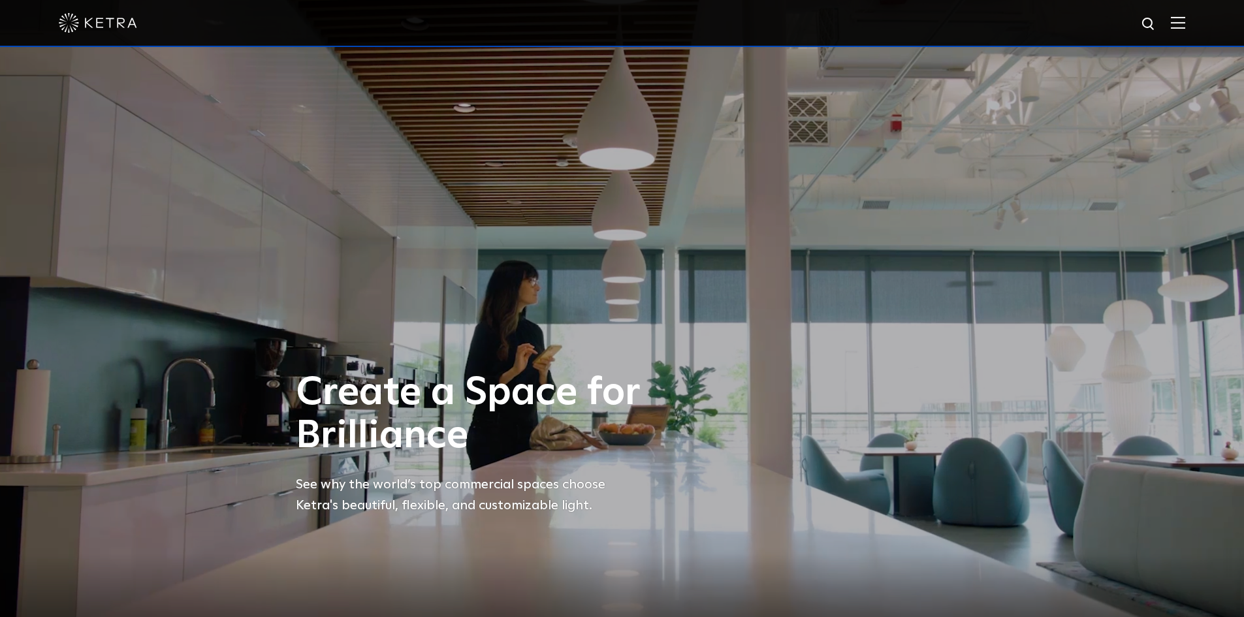
click at [1195, 27] on div at bounding box center [622, 23] width 1244 height 47
click at [1185, 27] on img at bounding box center [1177, 22] width 14 height 12
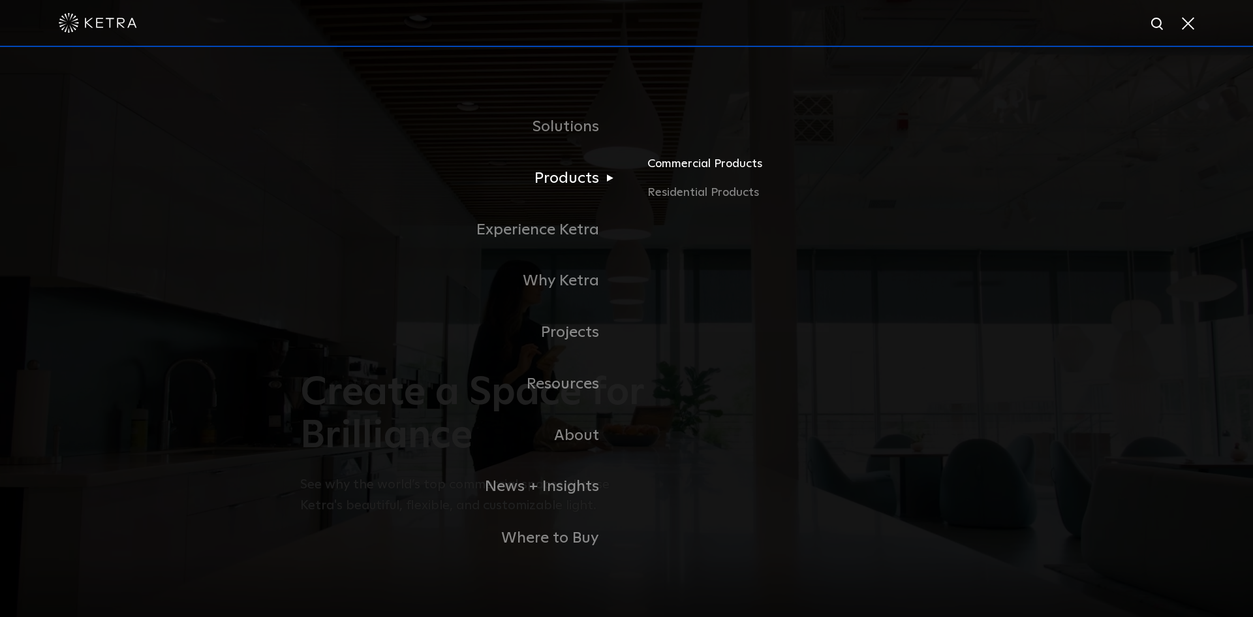
click at [733, 169] on link "Commercial Products" at bounding box center [801, 169] width 306 height 29
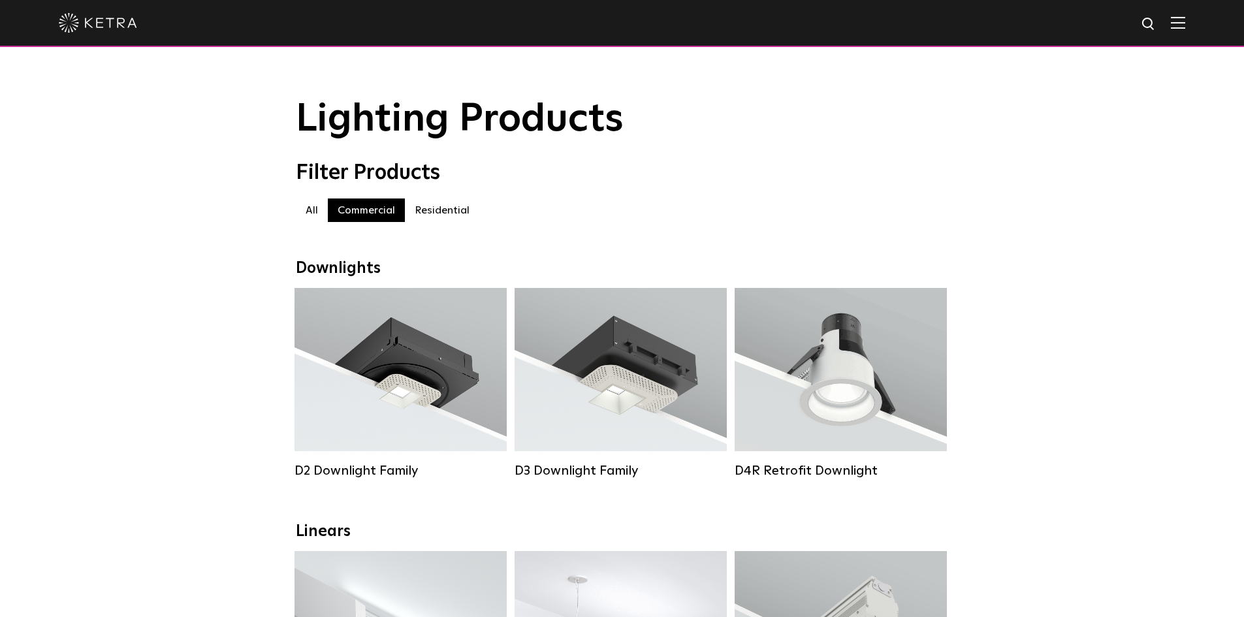
click at [1185, 29] on img at bounding box center [1177, 22] width 14 height 12
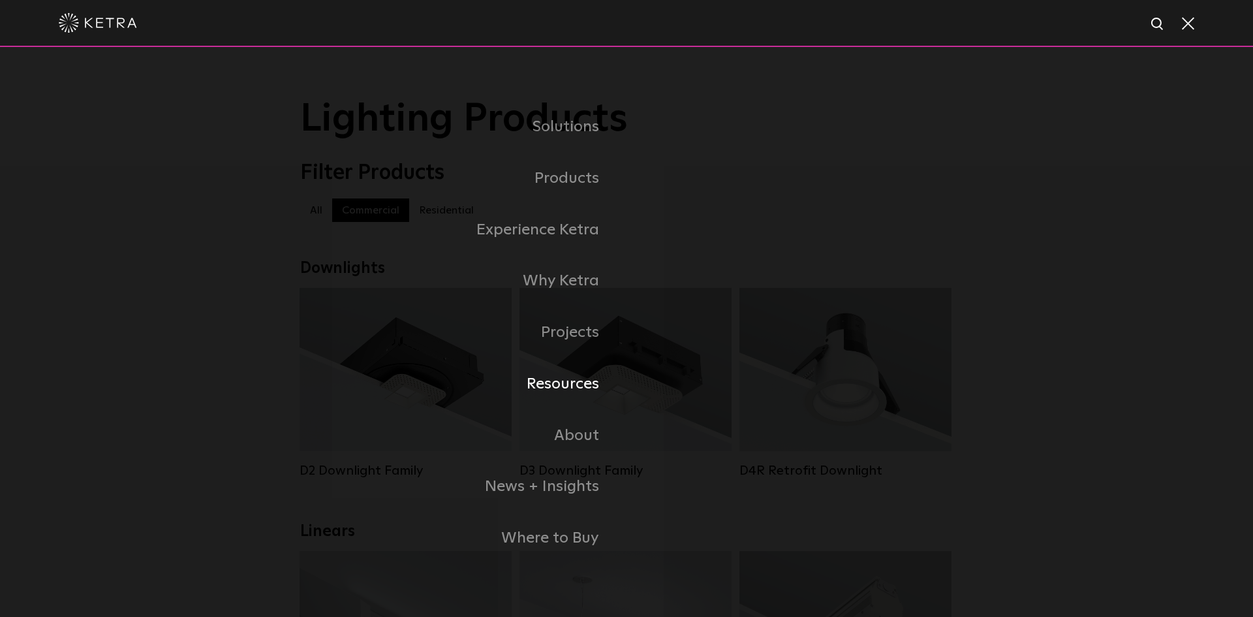
click at [580, 380] on link "Resources" at bounding box center [463, 384] width 326 height 52
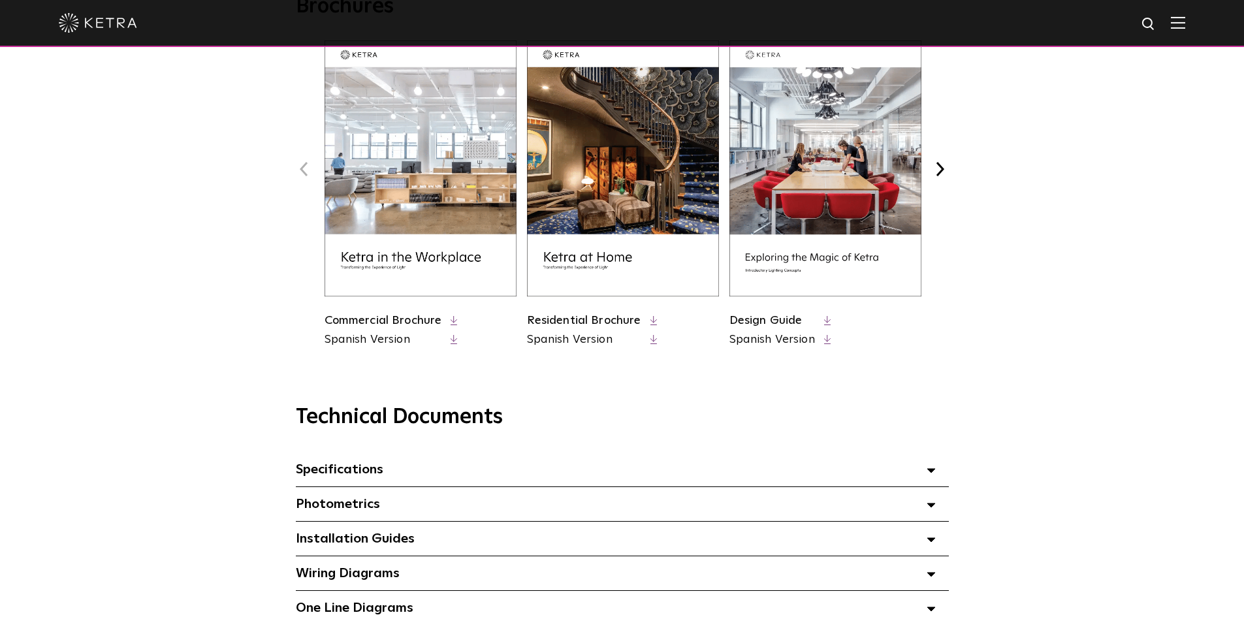
scroll to position [718, 0]
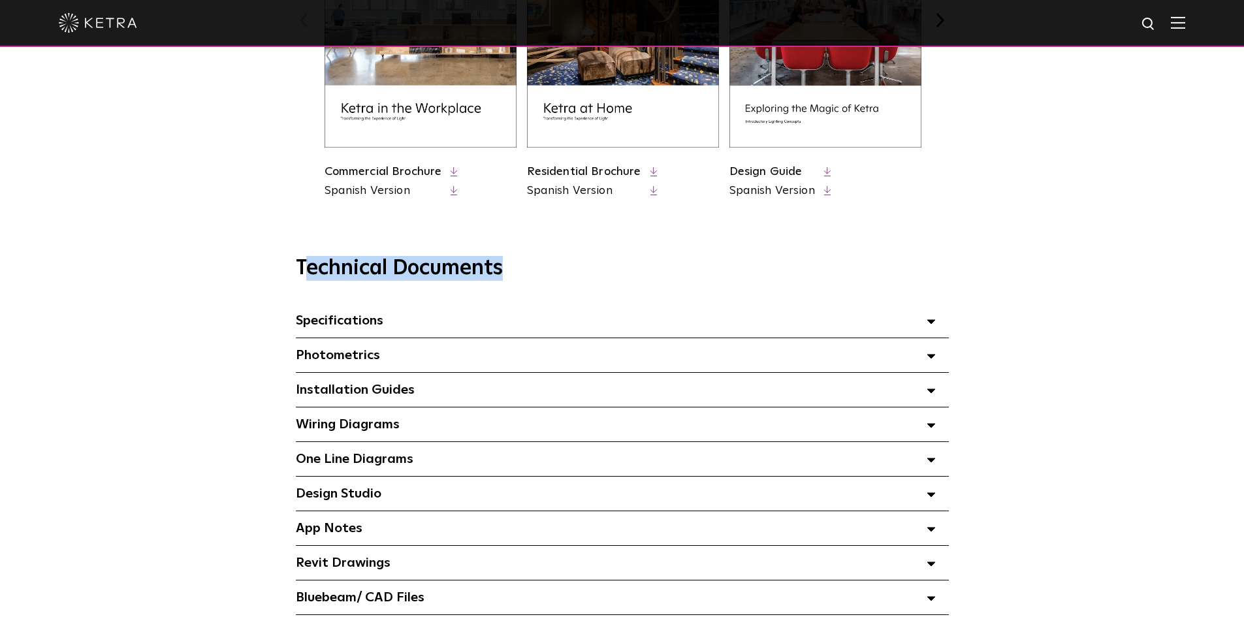
drag, startPoint x: 301, startPoint y: 268, endPoint x: 537, endPoint y: 267, distance: 235.7
click at [537, 267] on h3 "Technical Documents" at bounding box center [622, 268] width 653 height 25
drag, startPoint x: 527, startPoint y: 270, endPoint x: 245, endPoint y: 289, distance: 283.3
click at [246, 291] on div "Technical Documents Specifications Select checkboxes to use the bulk download o…" at bounding box center [622, 453] width 894 height 394
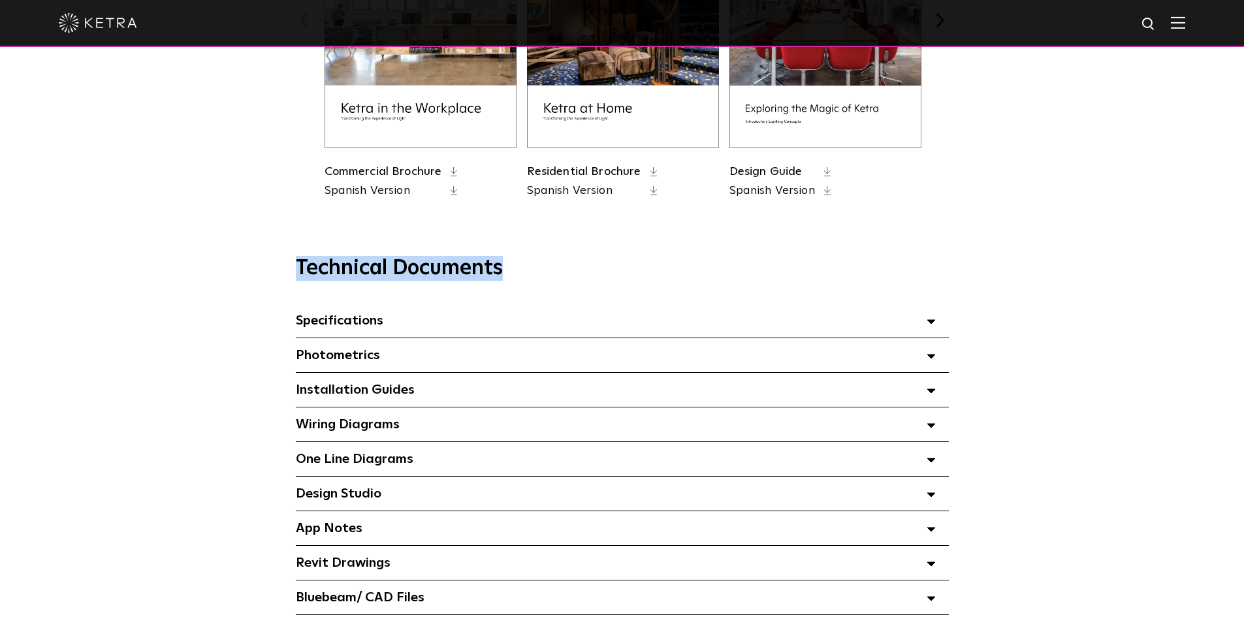
click at [212, 250] on div "Technical Documents Specifications Select checkboxes to use the bulk download o…" at bounding box center [622, 436] width 1244 height 426
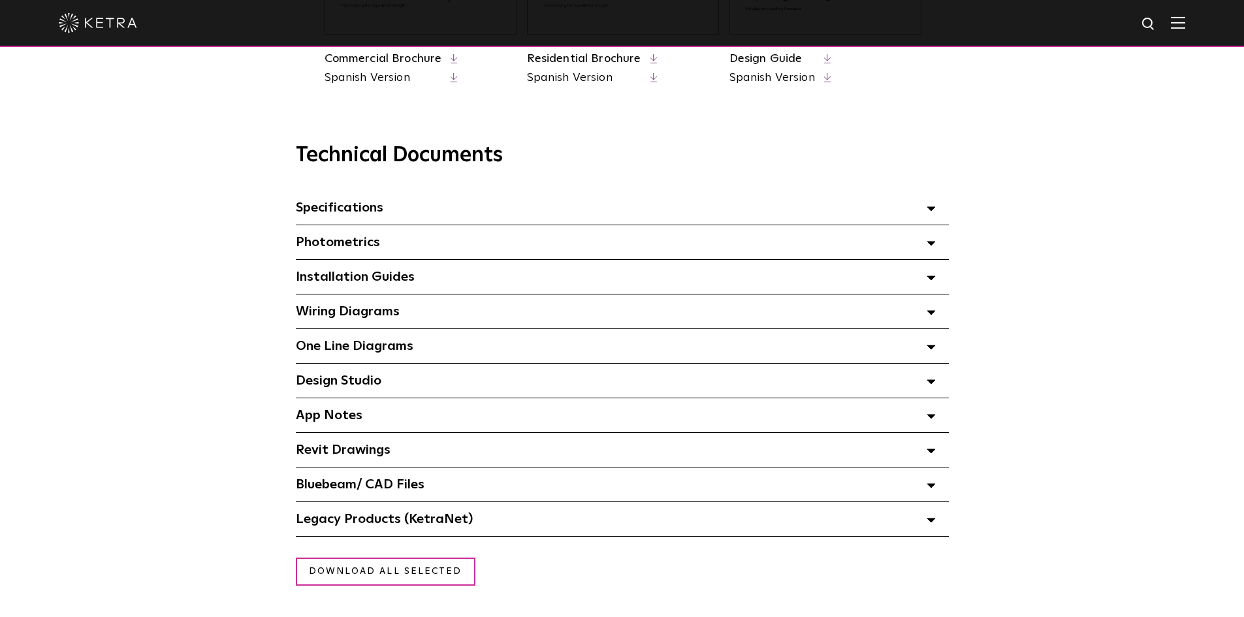
scroll to position [914, 0]
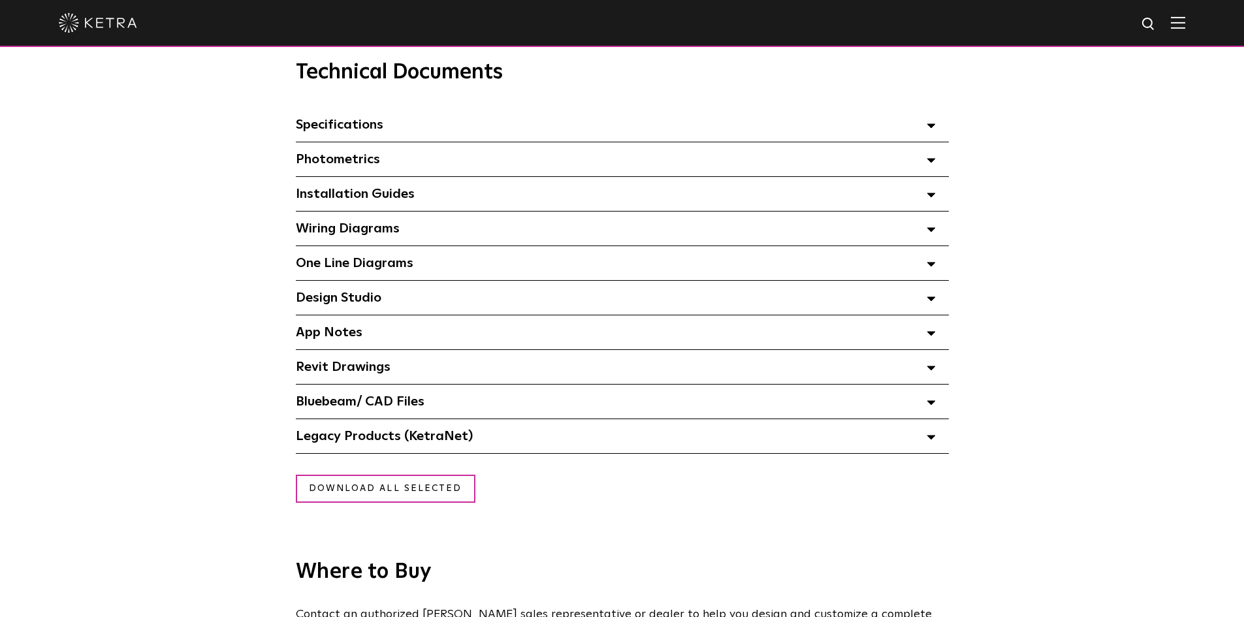
click at [484, 439] on div "Legacy Products (KetraNet) Select checkboxes to use the bulk download option be…" at bounding box center [622, 436] width 653 height 34
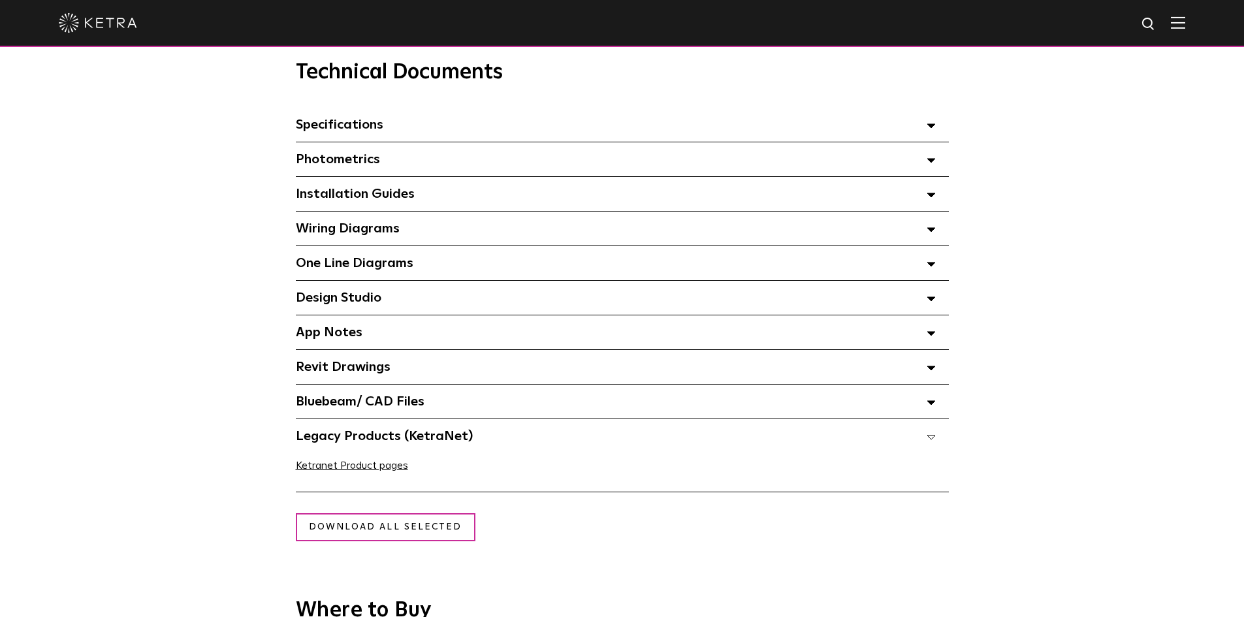
click at [484, 439] on div "Legacy Products (KetraNet) Select checkboxes to use the bulk download option be…" at bounding box center [622, 436] width 653 height 34
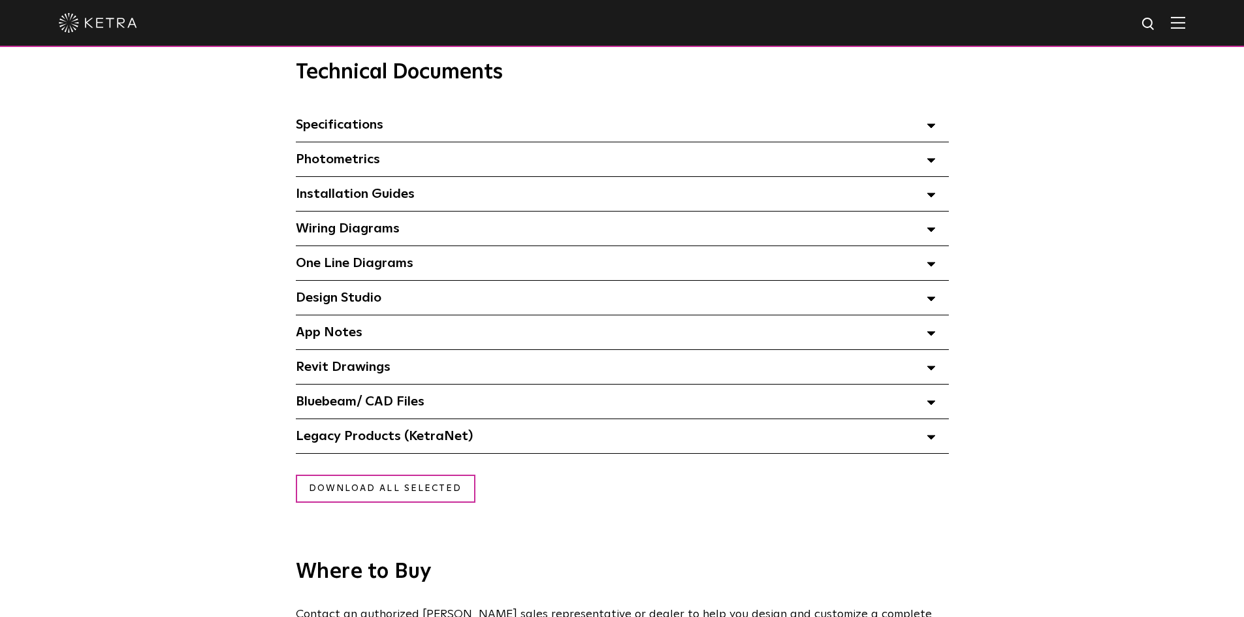
click at [480, 400] on div "Bluebeam/ CAD Files" at bounding box center [622, 402] width 653 height 34
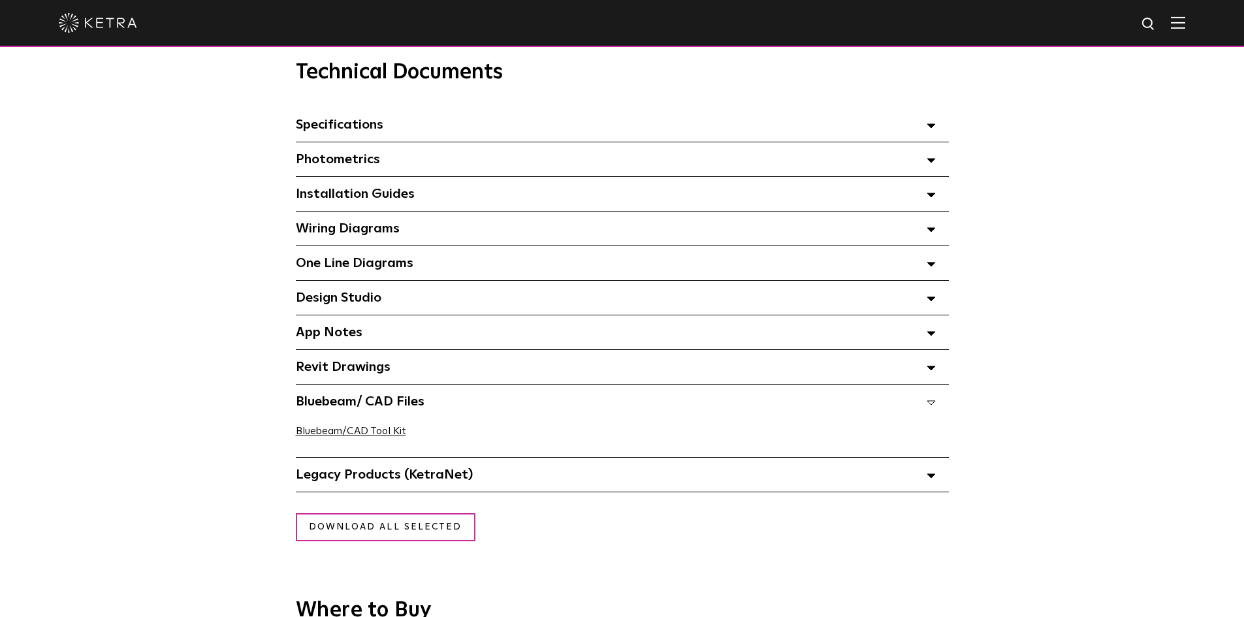
click at [480, 400] on div "Bluebeam/ CAD Files" at bounding box center [622, 402] width 653 height 34
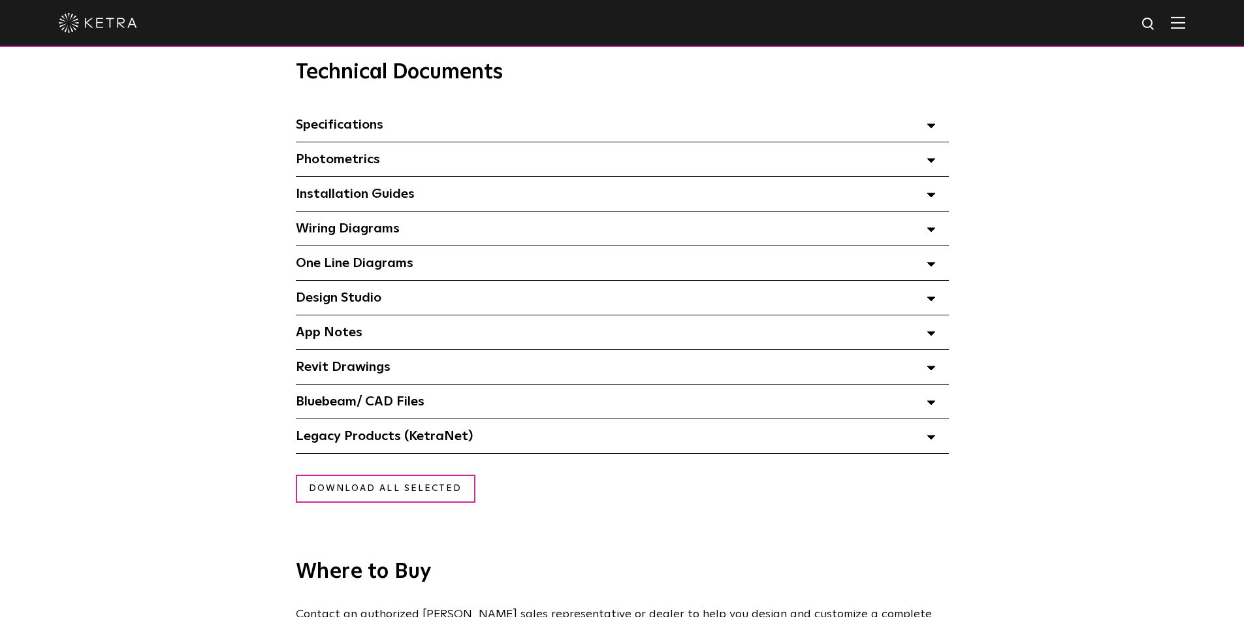
click at [463, 369] on div "Revit Drawings Select checkboxes to use the bulk download option below" at bounding box center [622, 367] width 653 height 34
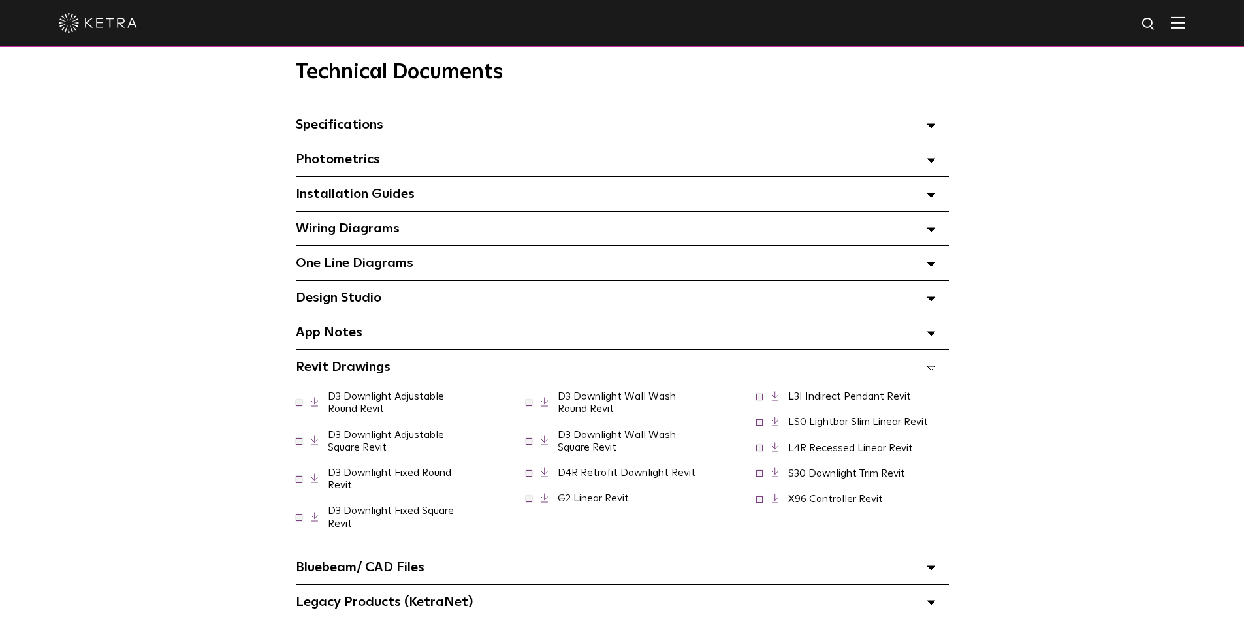
click at [470, 368] on div "Revit Drawings Select checkboxes to use the bulk download option below" at bounding box center [622, 367] width 653 height 34
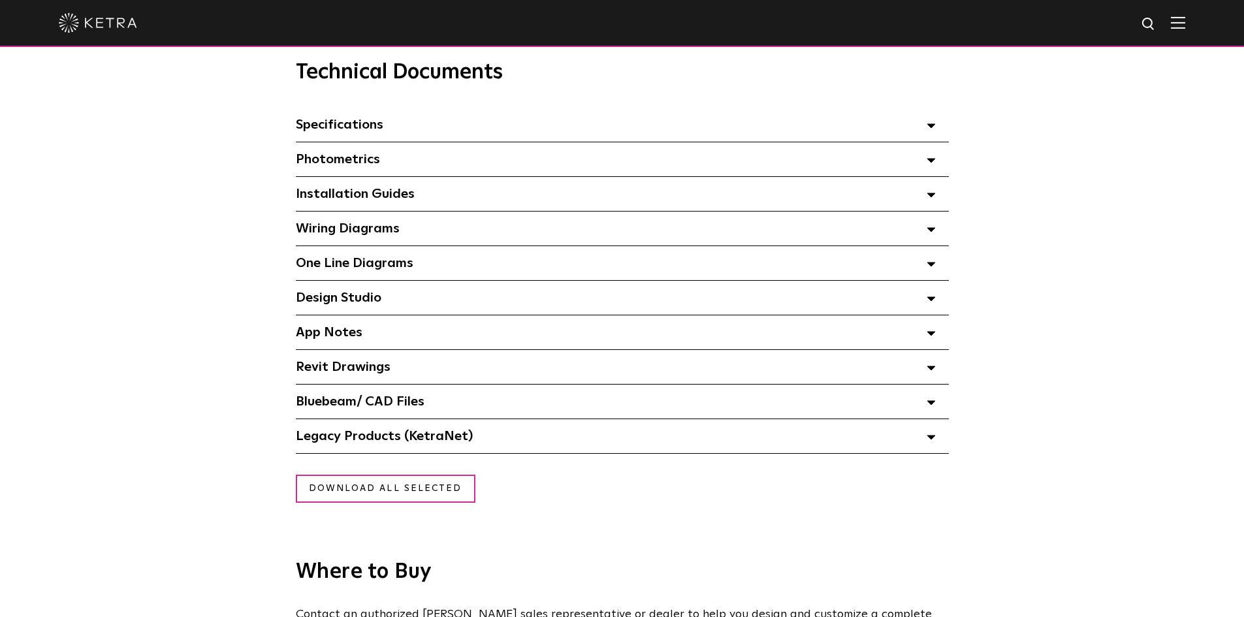
click at [462, 336] on div "App Notes Select checkboxes to use the bulk download option below" at bounding box center [622, 332] width 653 height 34
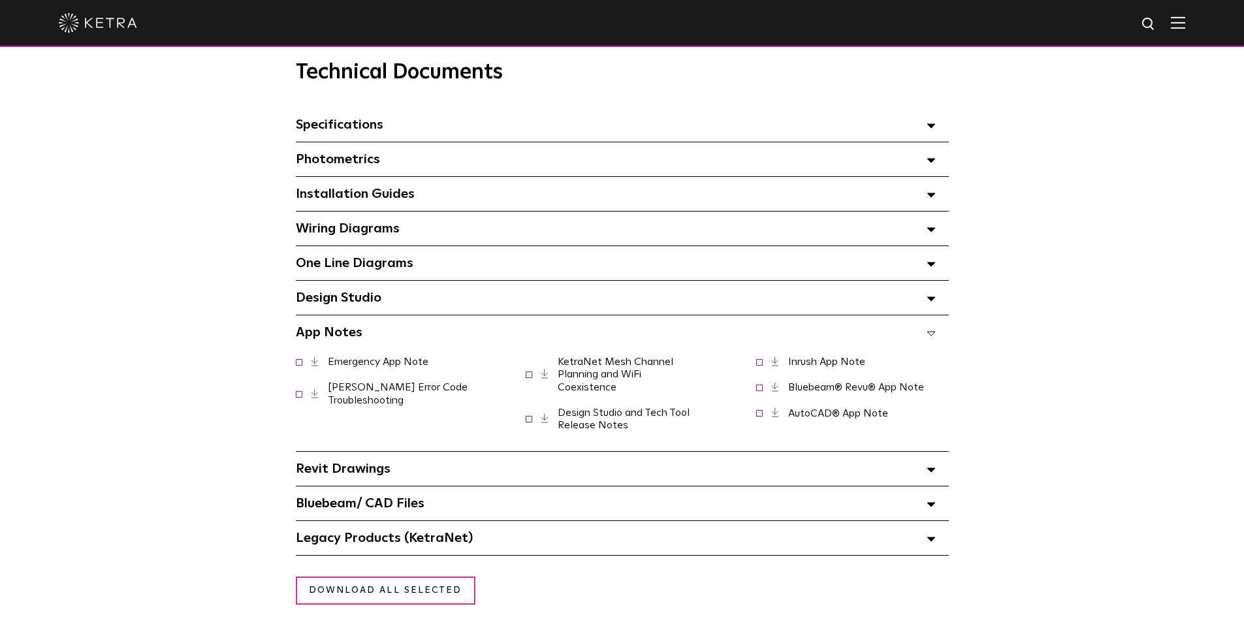
click at [462, 336] on div "App Notes Select checkboxes to use the bulk download option below" at bounding box center [622, 332] width 653 height 34
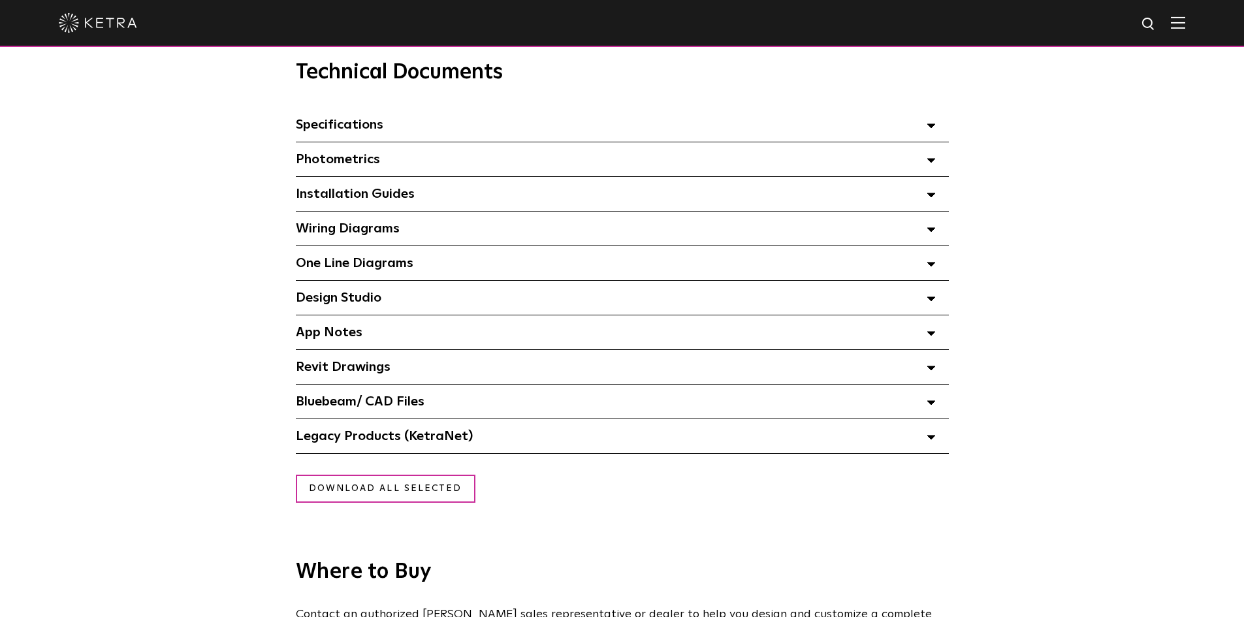
click at [447, 306] on div "Design Studio Select checkboxes to use the bulk download option below" at bounding box center [622, 298] width 653 height 34
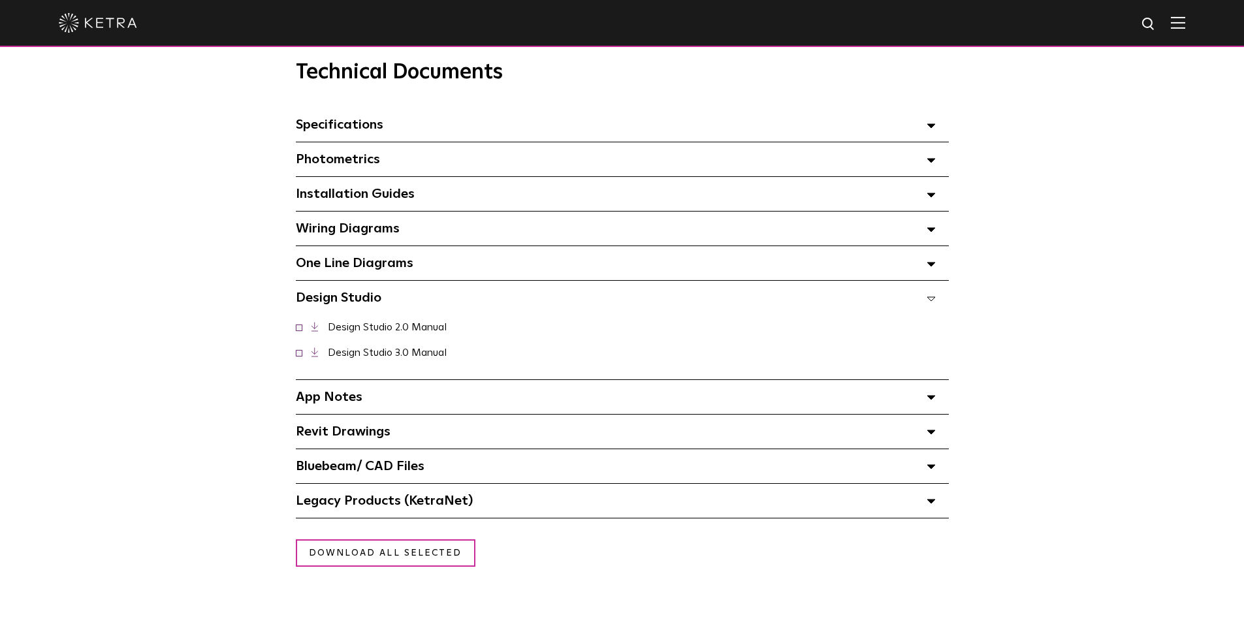
click at [447, 306] on div "Design Studio Select checkboxes to use the bulk download option below" at bounding box center [622, 298] width 653 height 34
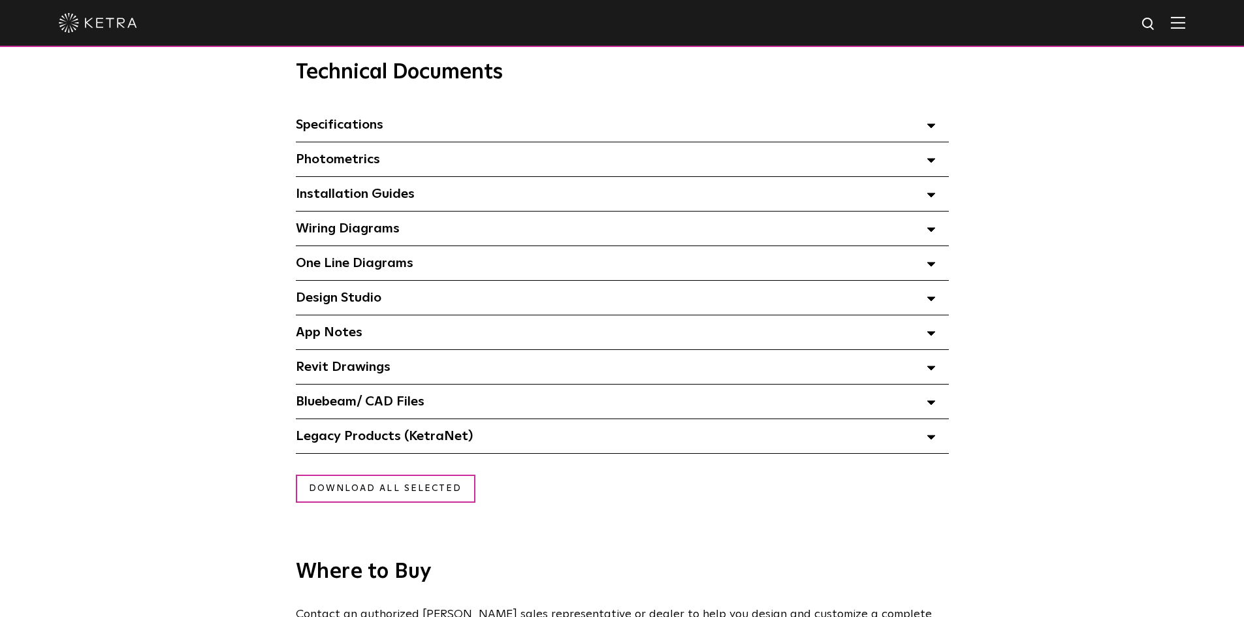
click at [443, 272] on div "One Line Diagrams Select checkboxes to use the bulk download option below" at bounding box center [622, 263] width 653 height 34
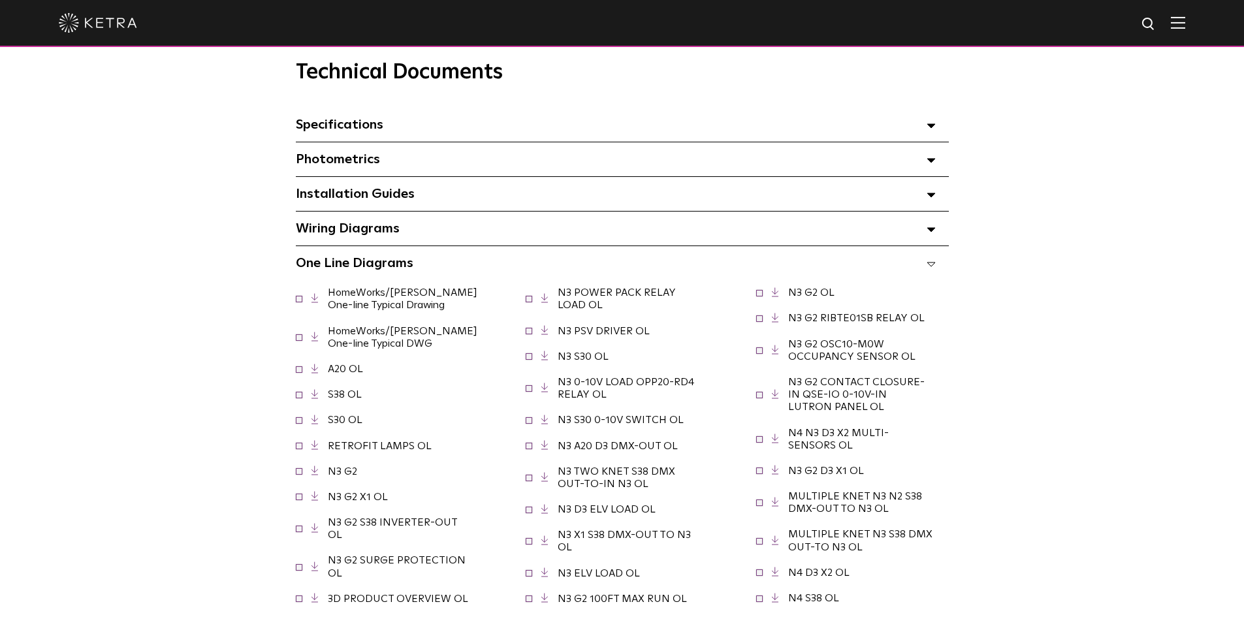
click at [443, 270] on div "One Line Diagrams Select checkboxes to use the bulk download option below" at bounding box center [622, 263] width 653 height 34
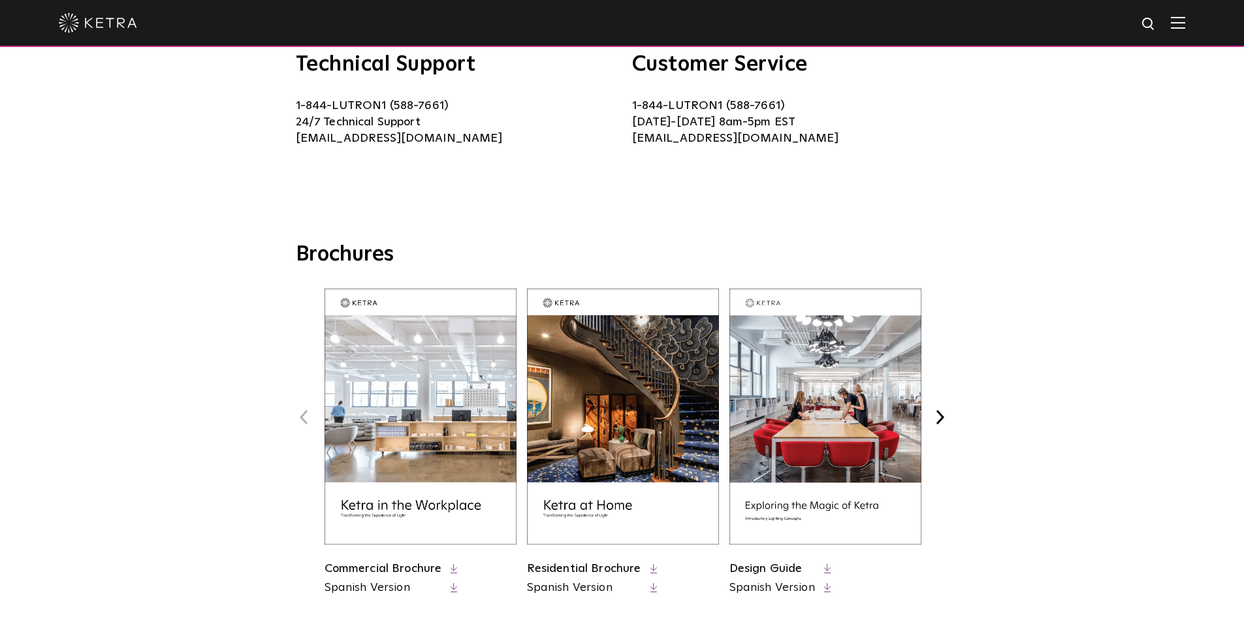
scroll to position [392, 0]
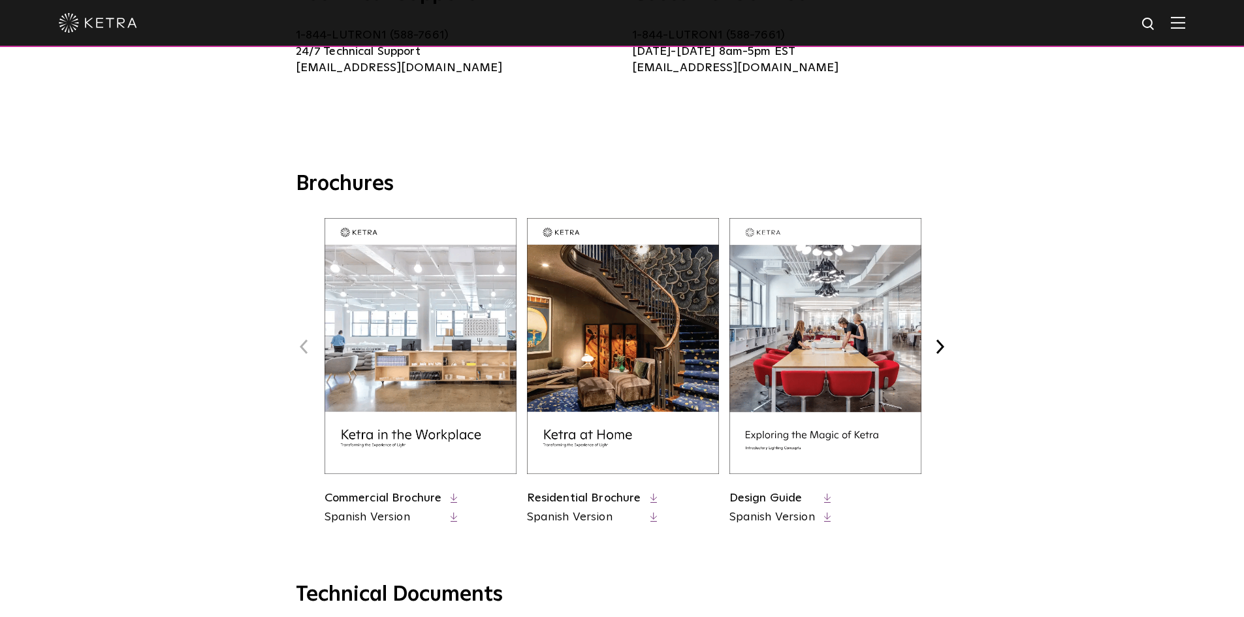
click at [386, 498] on link "Commercial Brochure" at bounding box center [383, 498] width 118 height 12
